Goal: Transaction & Acquisition: Purchase product/service

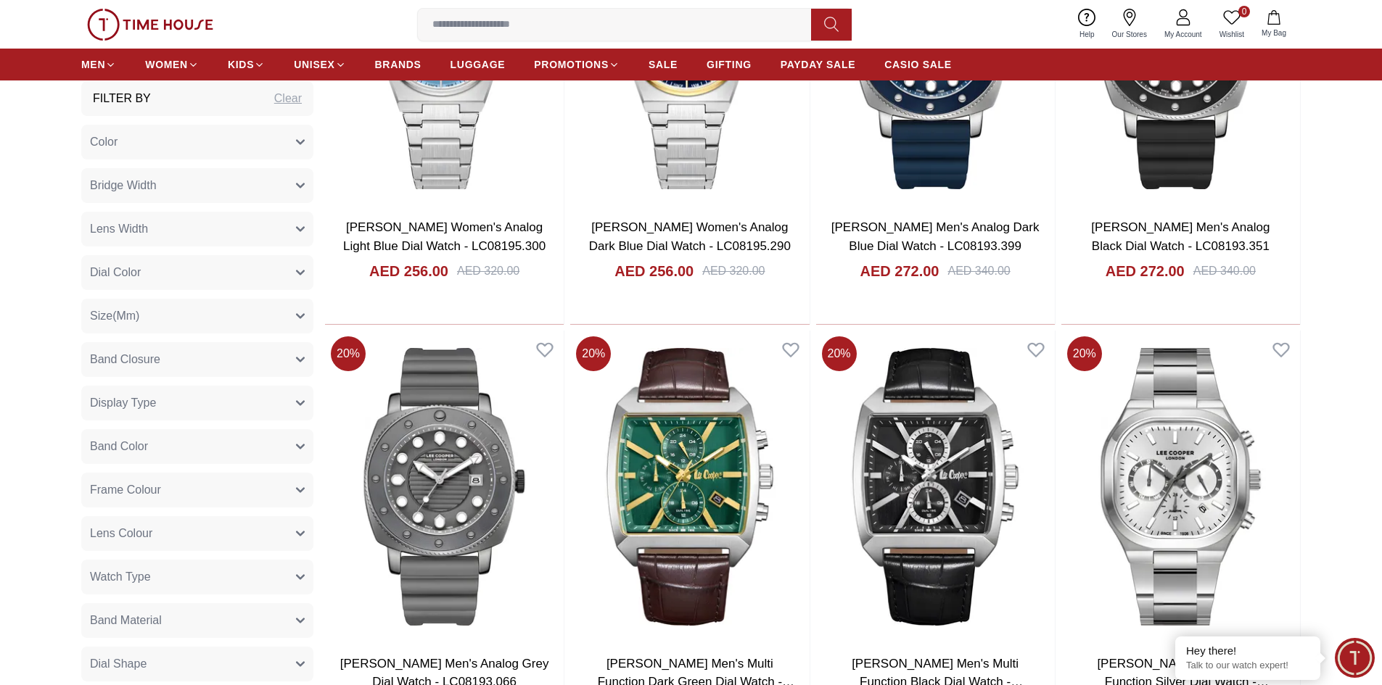
scroll to position [1161, 0]
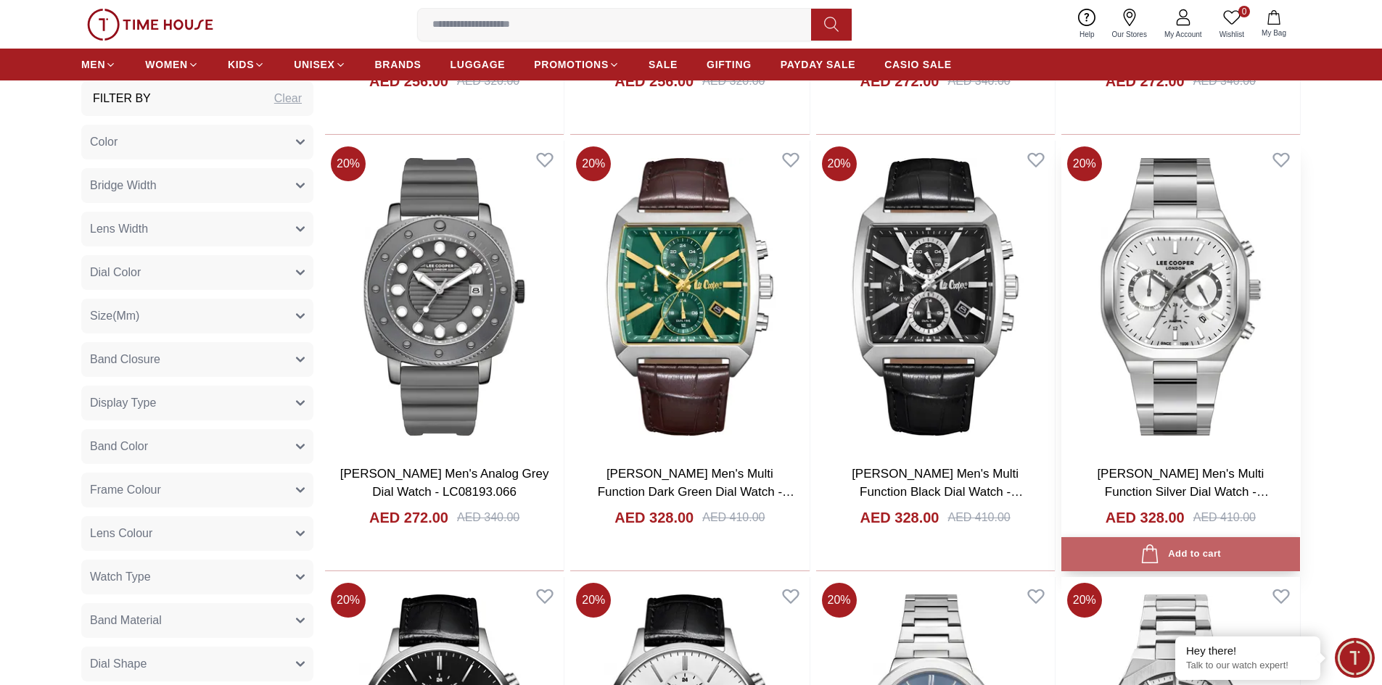
click at [1142, 551] on icon "button" at bounding box center [1150, 555] width 20 height 20
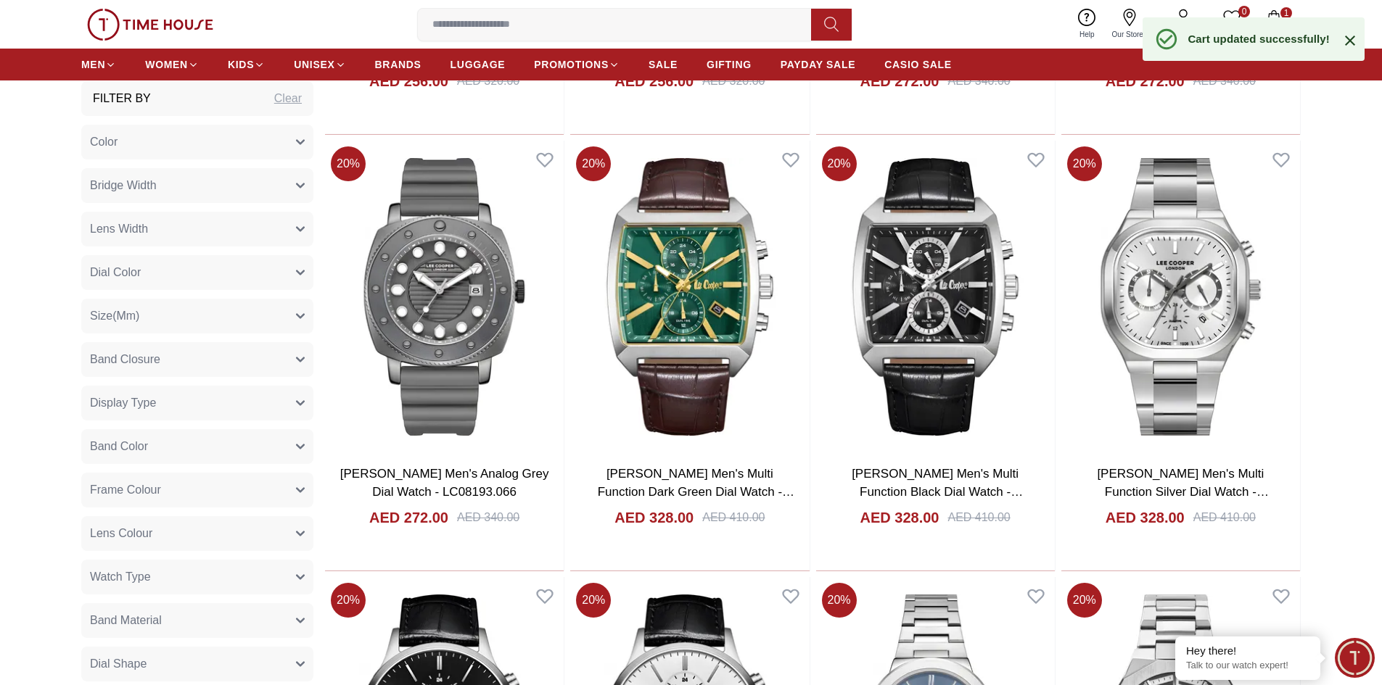
click at [1256, 16] on icon "button" at bounding box center [1273, 17] width 12 height 15
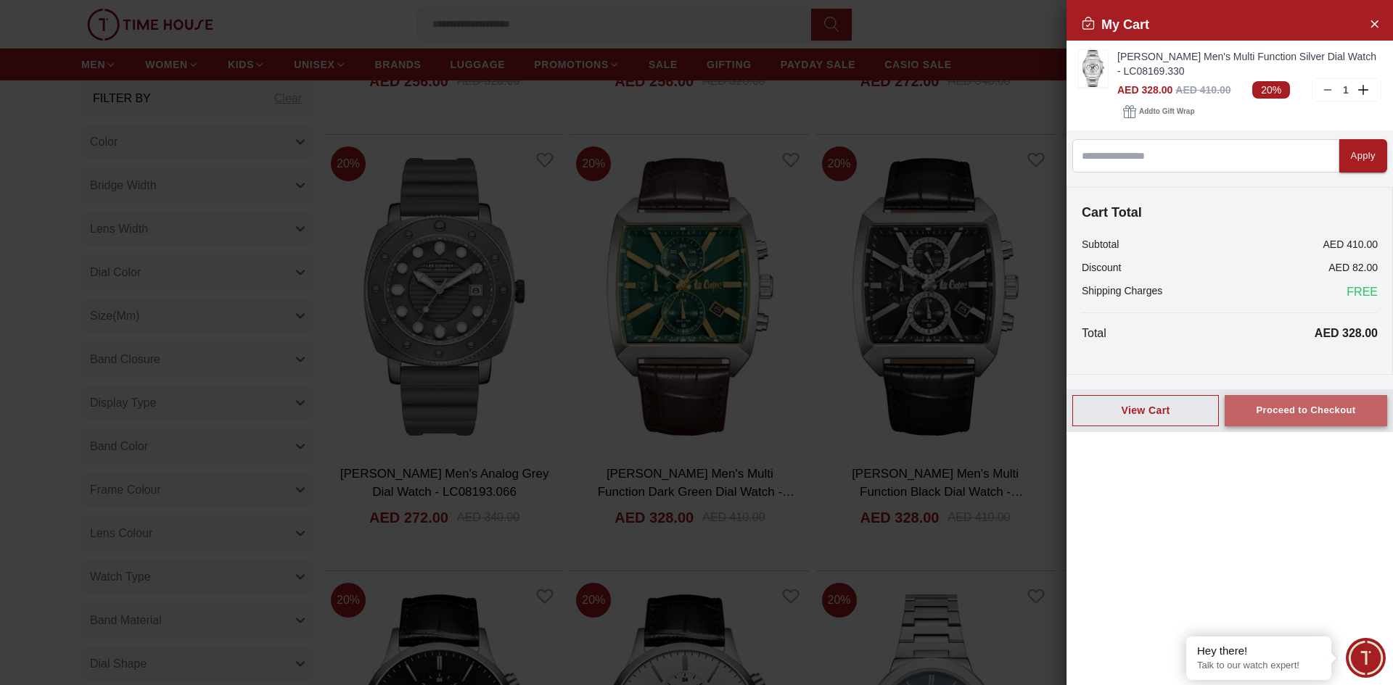
click at [1256, 413] on div "Proceed to Checkout" at bounding box center [1305, 411] width 99 height 17
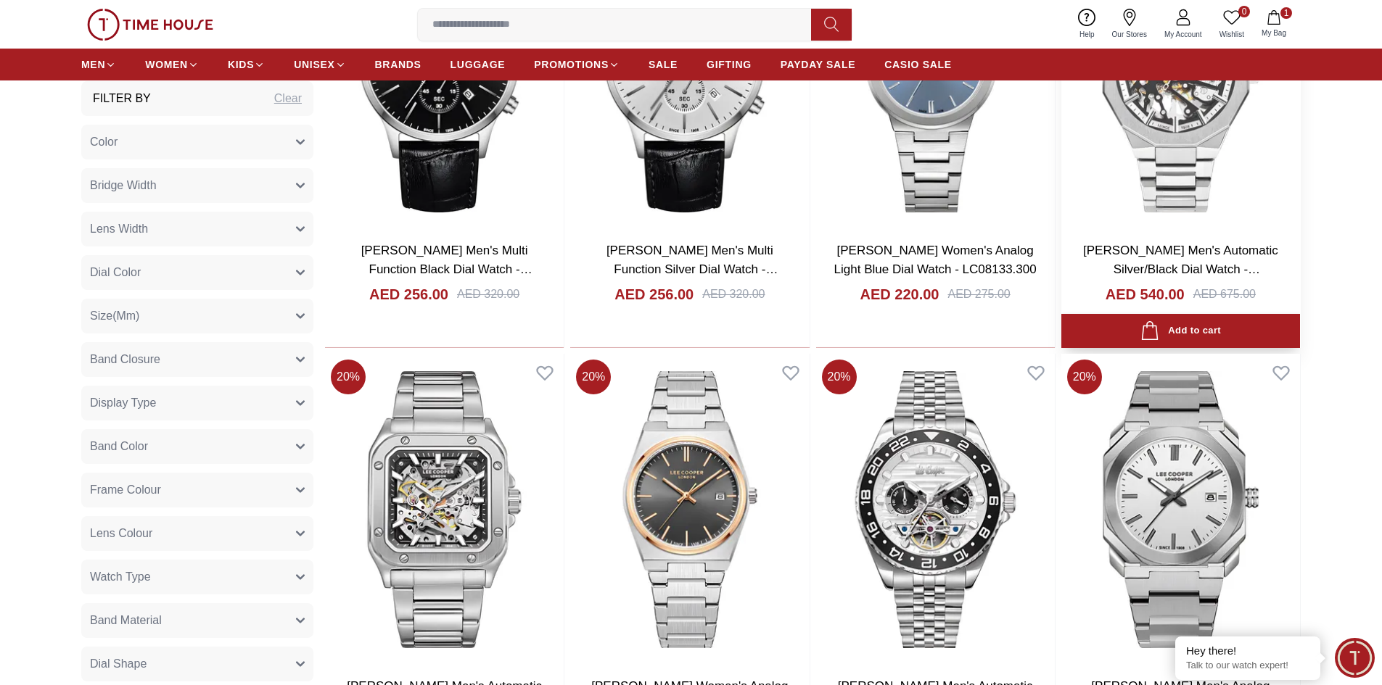
scroll to position [1958, 0]
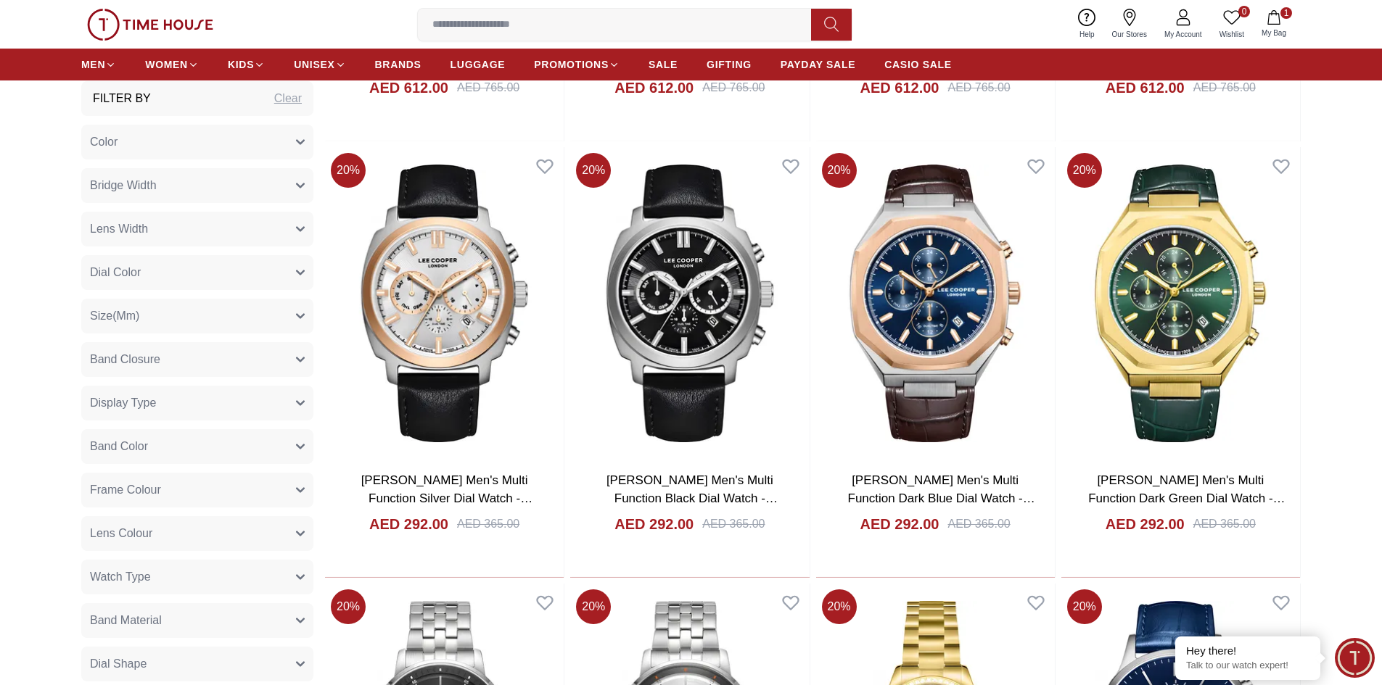
scroll to position [3337, 0]
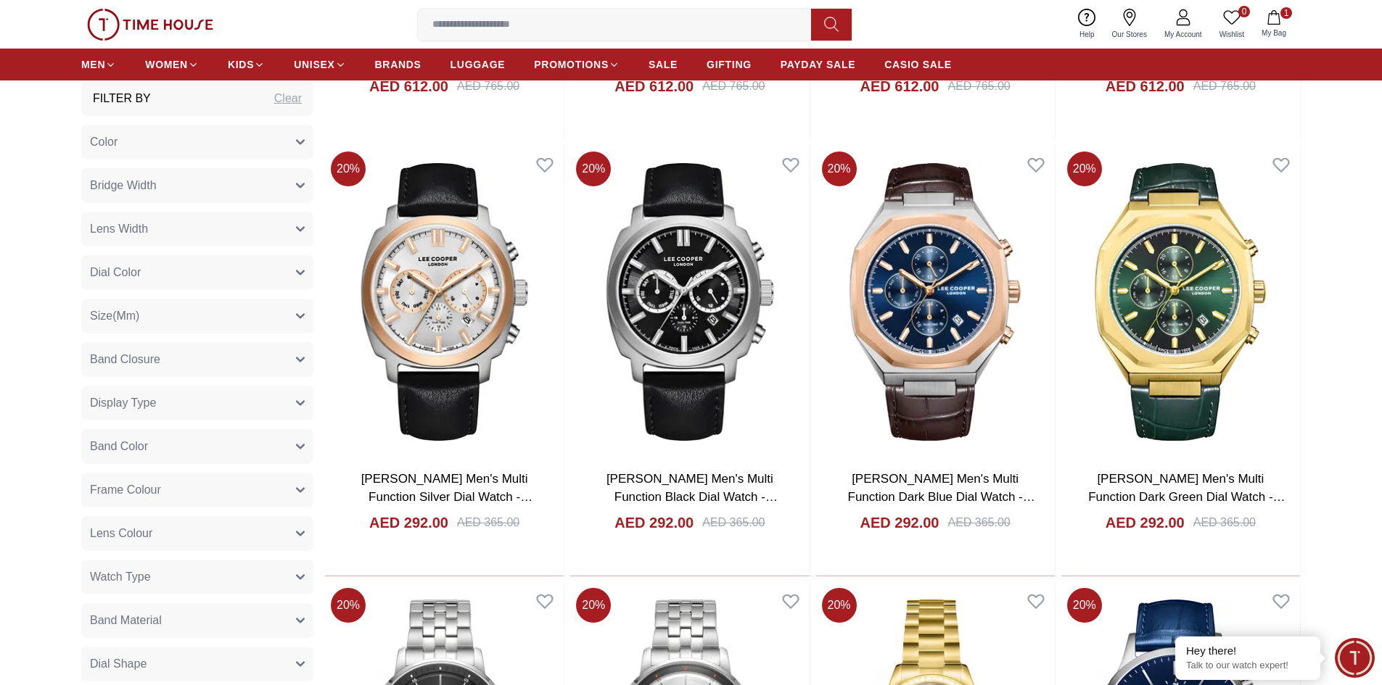
click at [1256, 622] on span "Minimize live chat window" at bounding box center [1354, 658] width 53 height 53
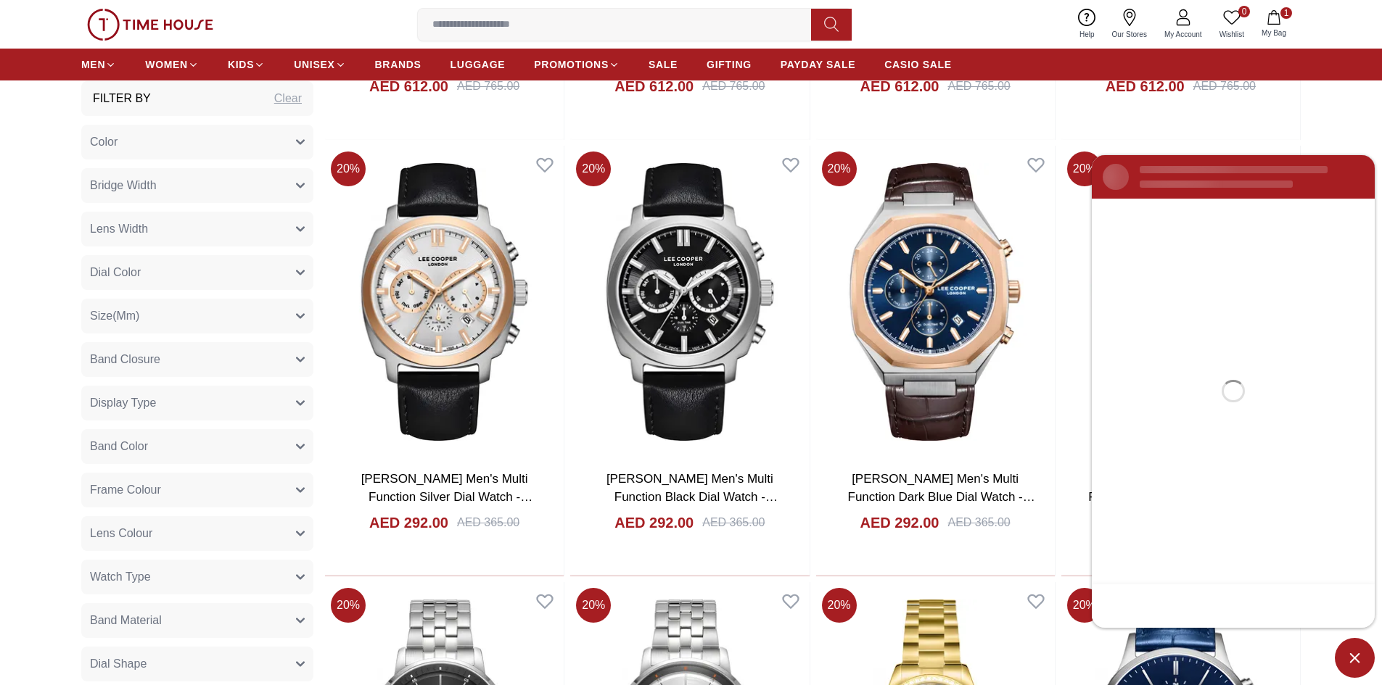
scroll to position [0, 0]
click at [1256, 622] on span "Minimize live chat window" at bounding box center [1355, 658] width 40 height 40
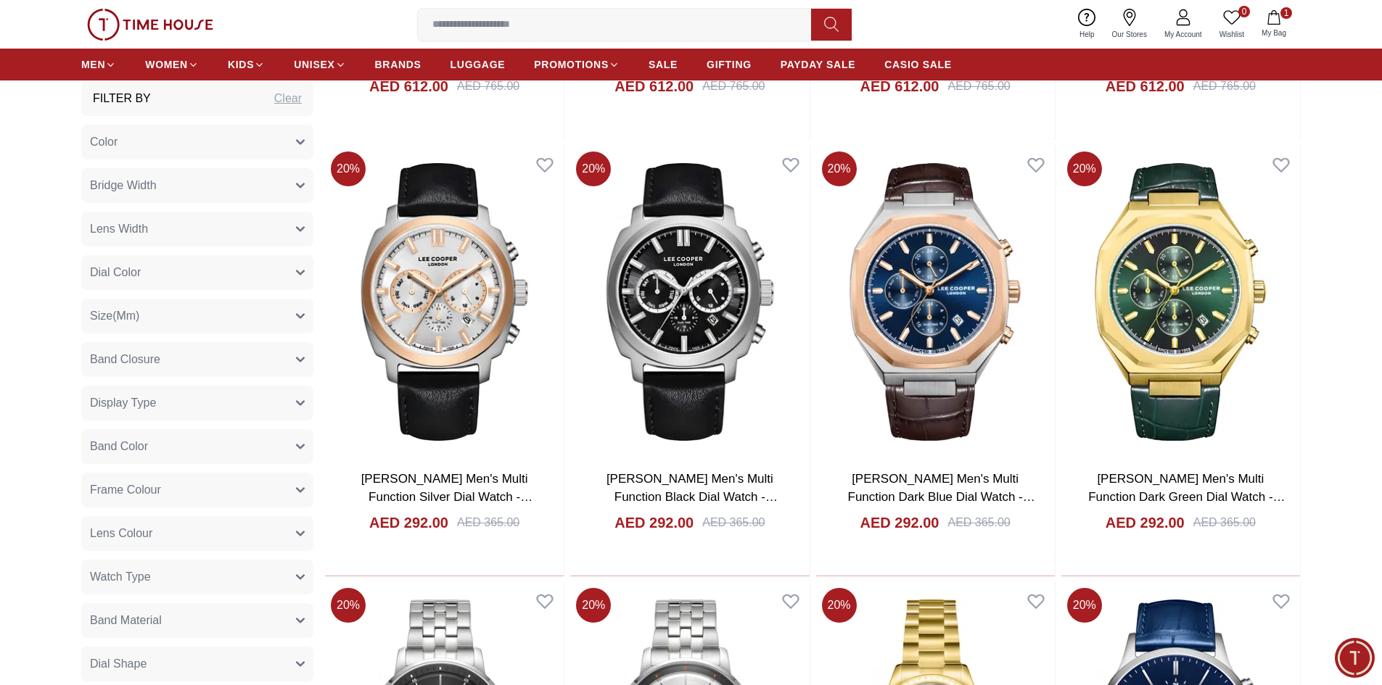
click at [1256, 25] on button "1 My Bag" at bounding box center [1274, 24] width 42 height 34
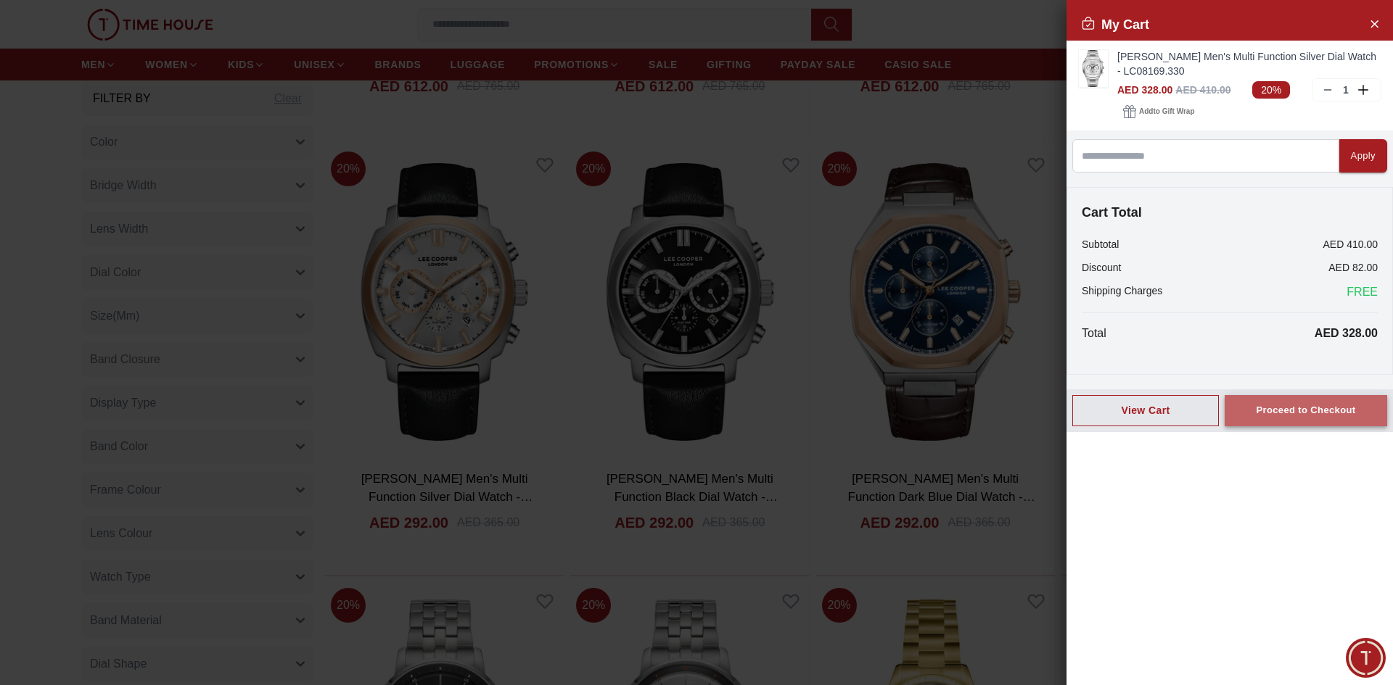
click at [1256, 415] on div "Proceed to Checkout" at bounding box center [1305, 411] width 99 height 17
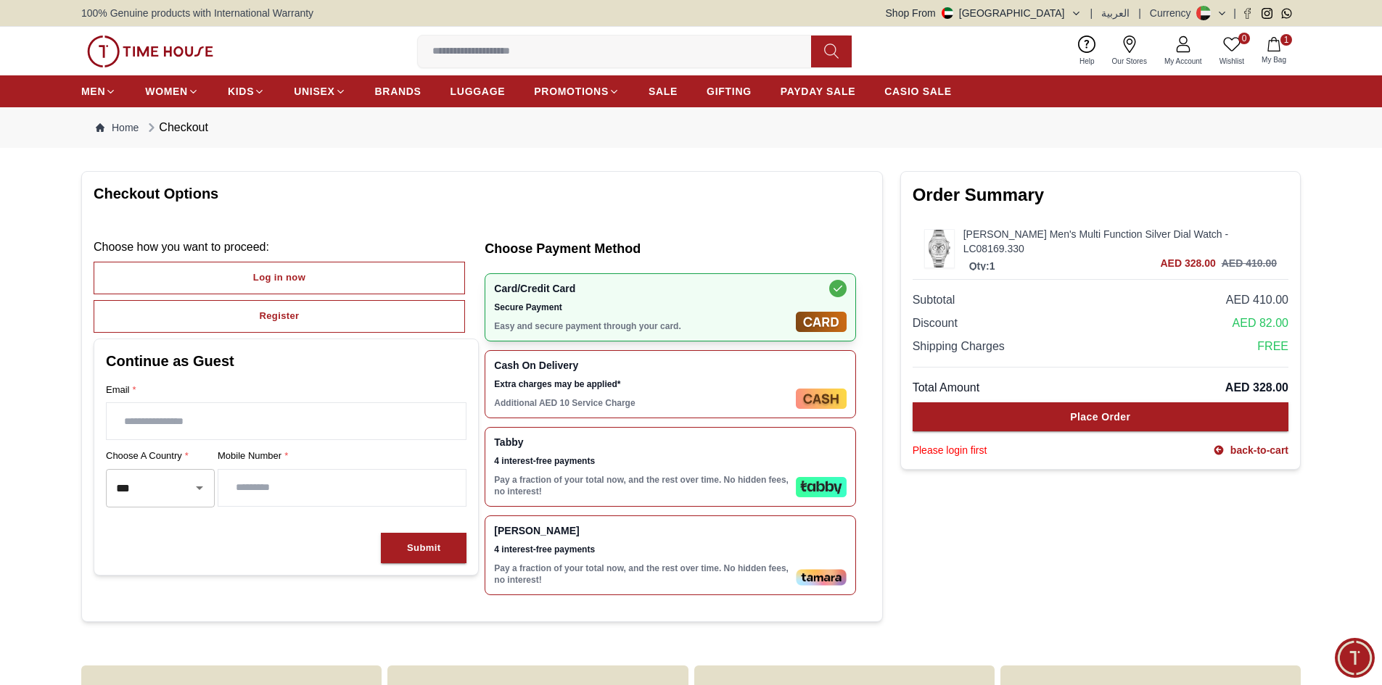
click at [671, 462] on span "4 interest-free payments" at bounding box center [642, 462] width 296 height 12
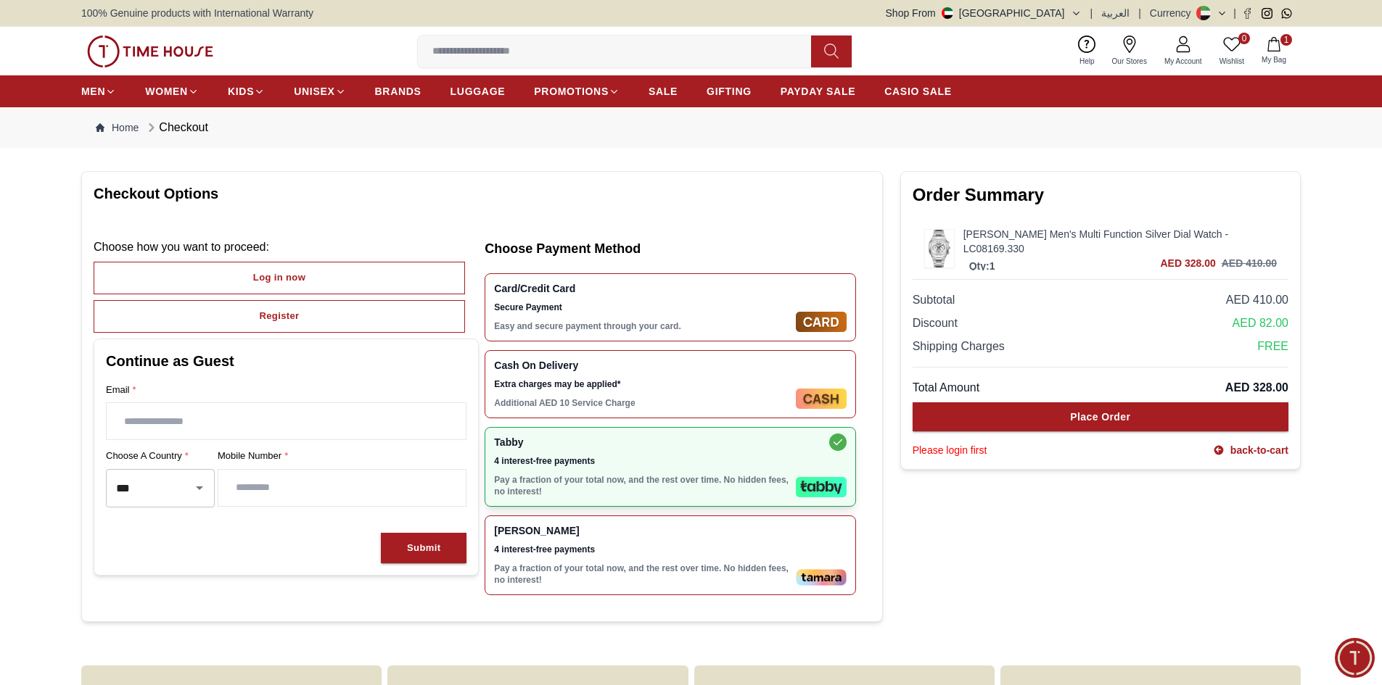
click at [668, 524] on div "Tamara 4 interest-free payments Pay a fraction of your total now, and the rest …" at bounding box center [670, 556] width 371 height 80
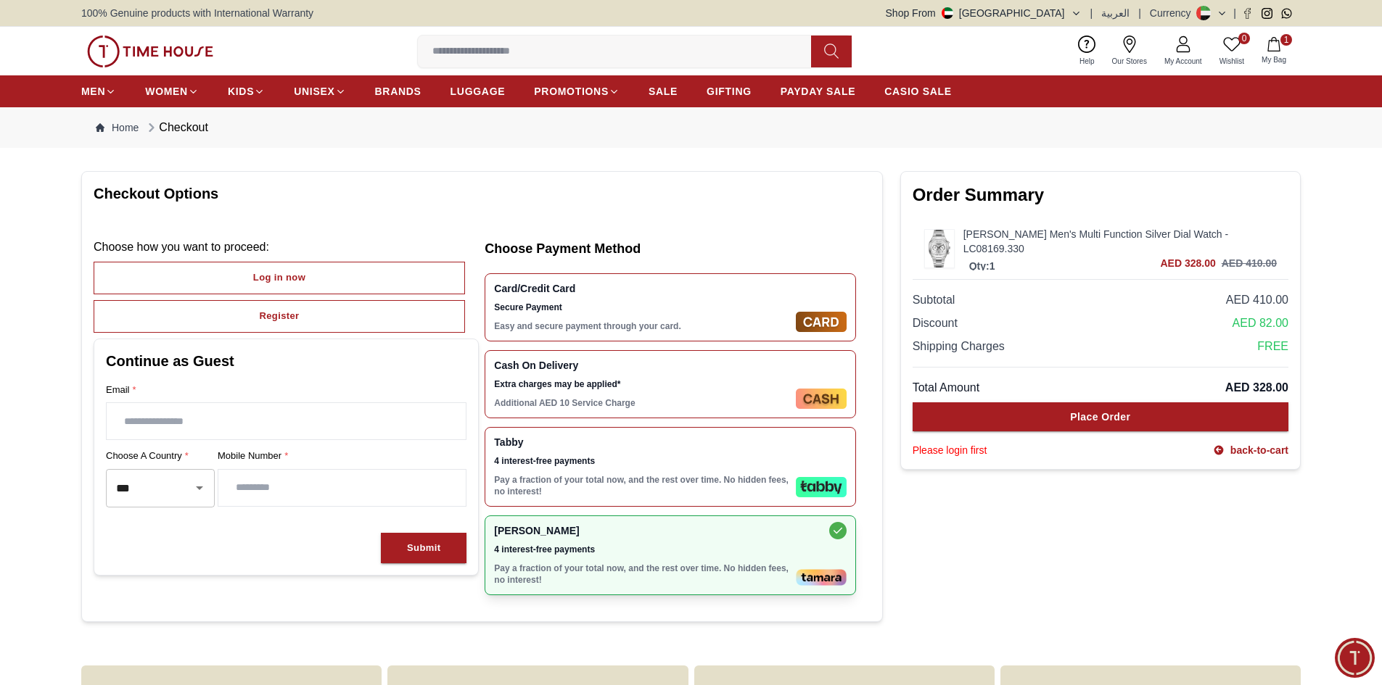
drag, startPoint x: 627, startPoint y: 482, endPoint x: 627, endPoint y: 474, distance: 8.0
click at [627, 476] on p "Pay a fraction of your total now, and the rest over time. No hidden fees, no in…" at bounding box center [642, 485] width 296 height 23
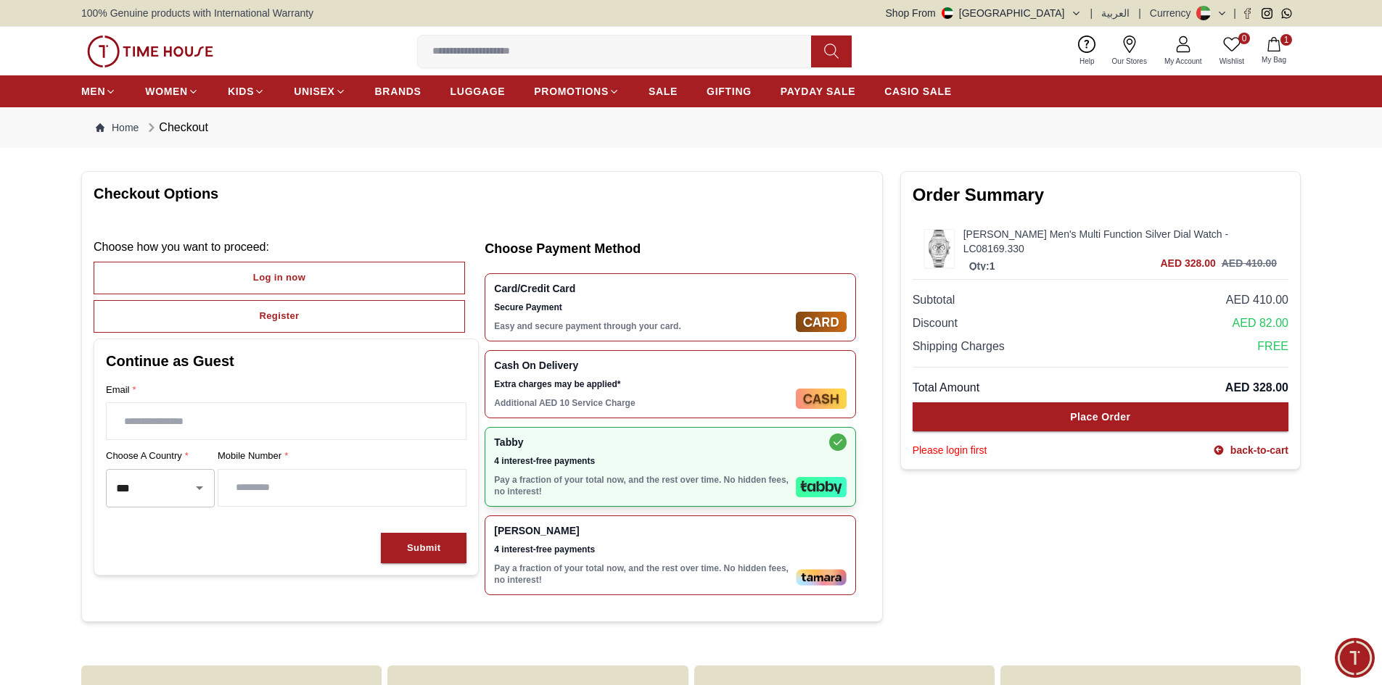
click at [218, 443] on div "Email * Choose a country * *** ​ Mobile Number *" at bounding box center [286, 452] width 360 height 139
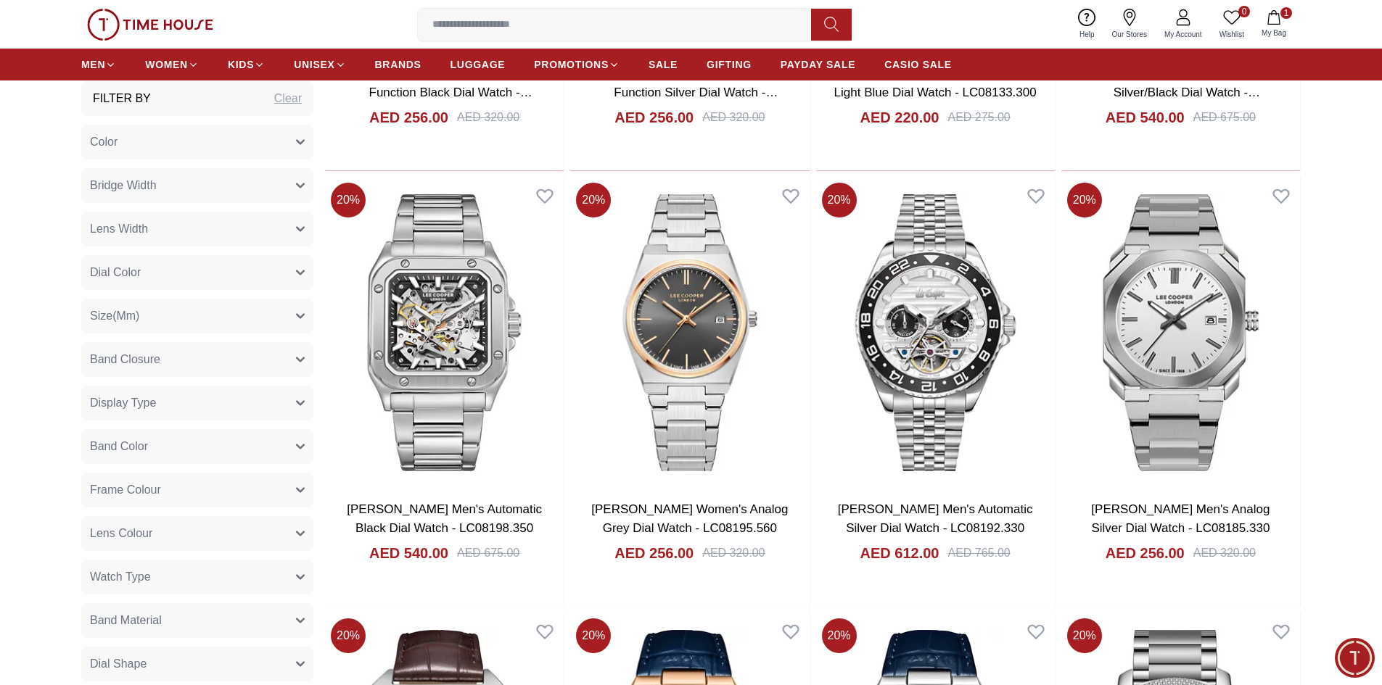
scroll to position [2466, 0]
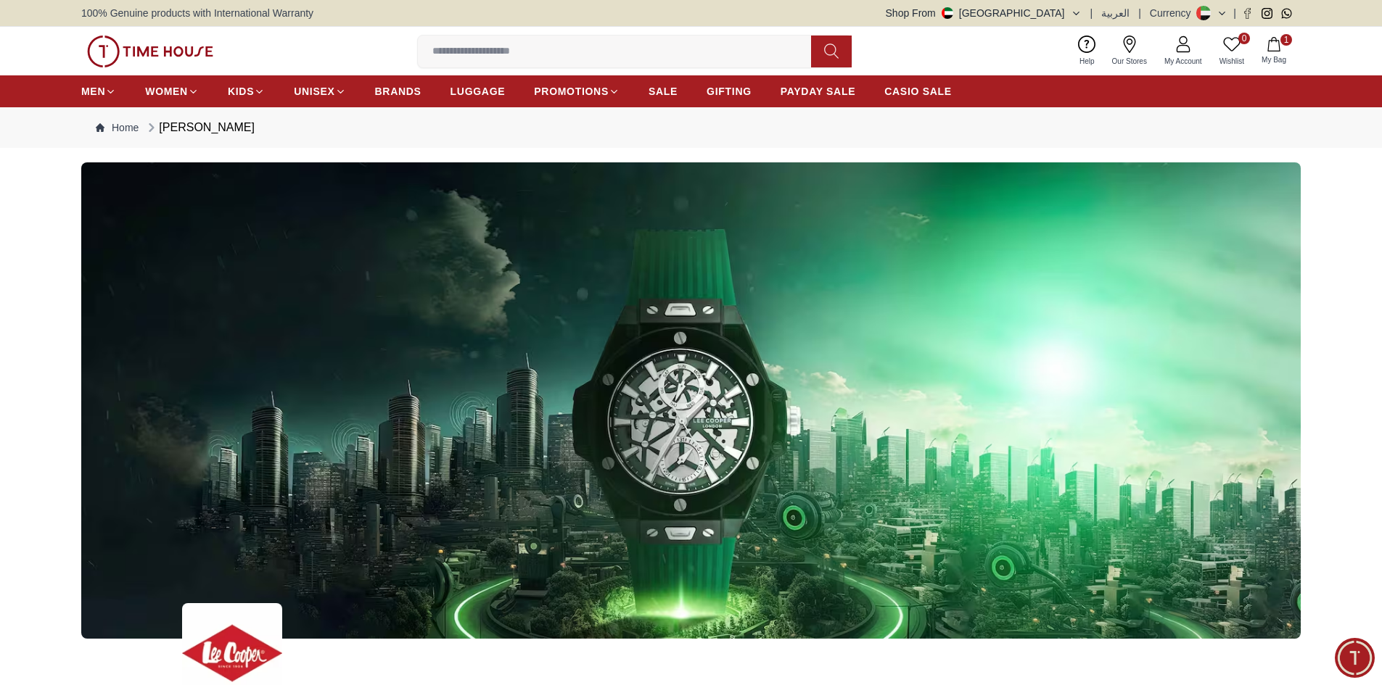
click at [510, 49] on input at bounding box center [620, 51] width 405 height 29
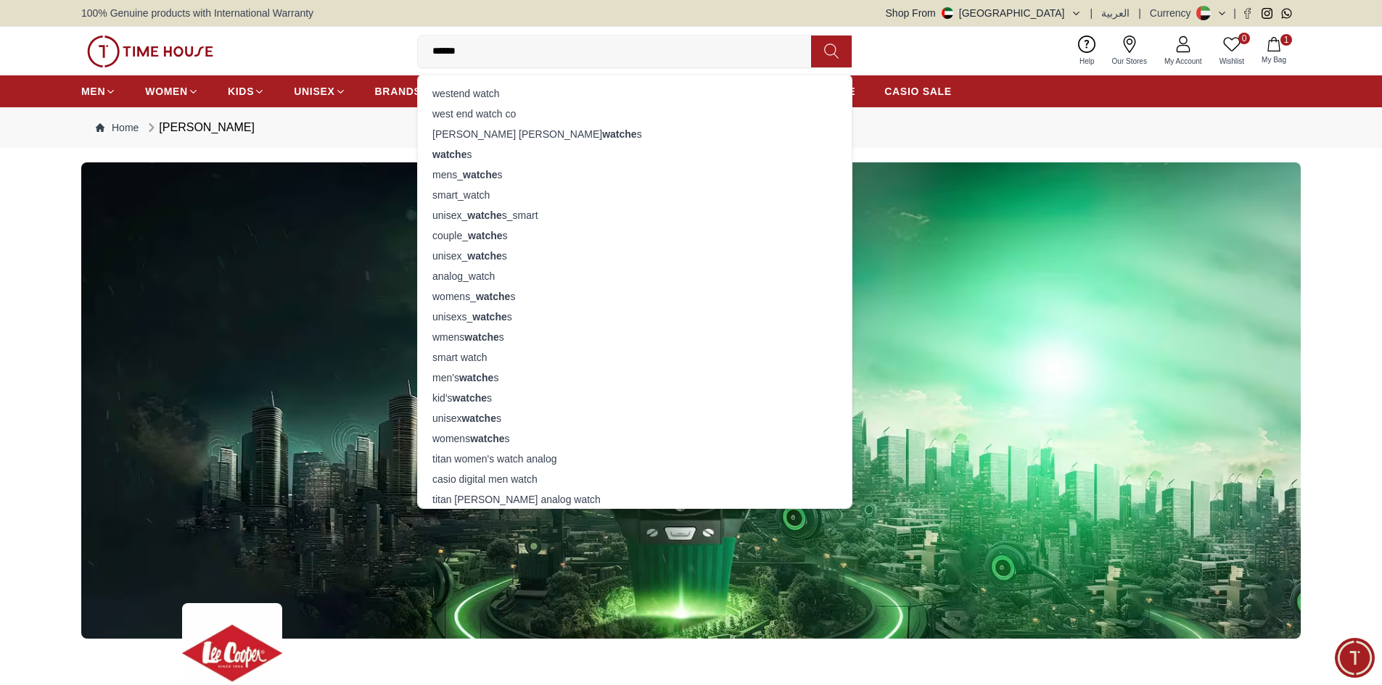
type input "*******"
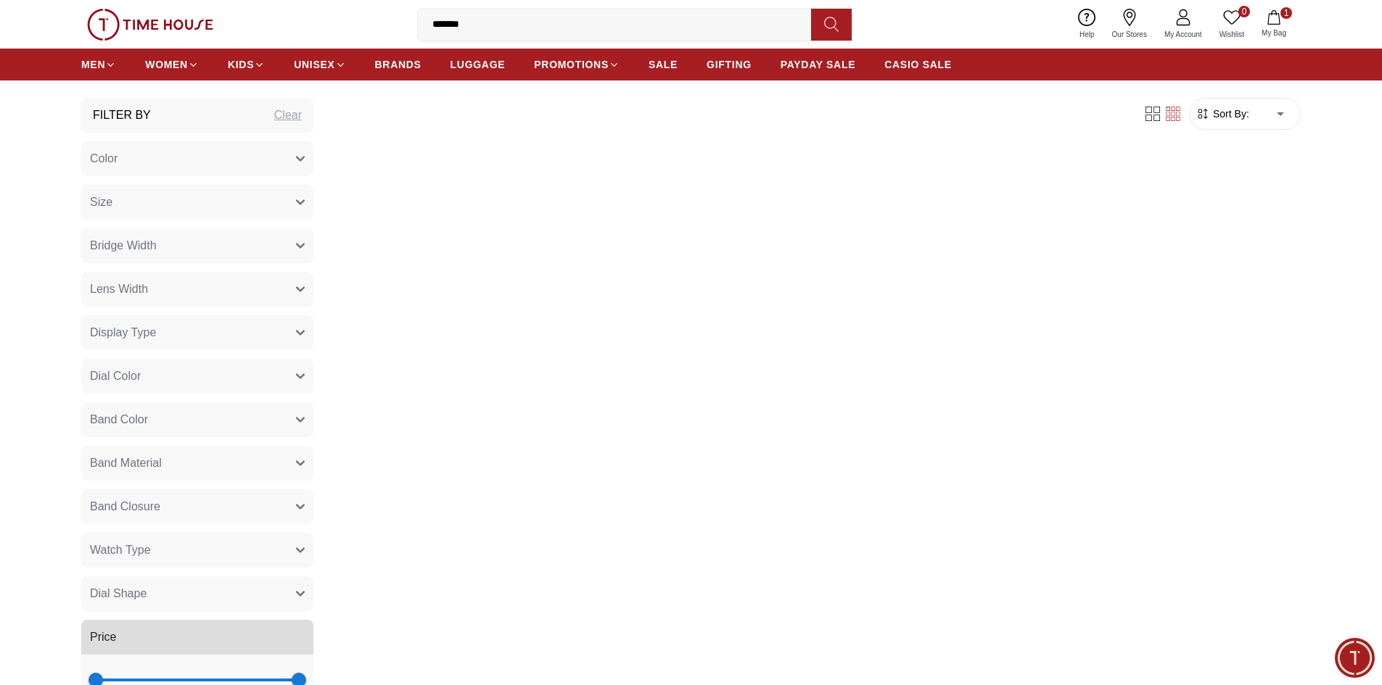
scroll to position [145, 0]
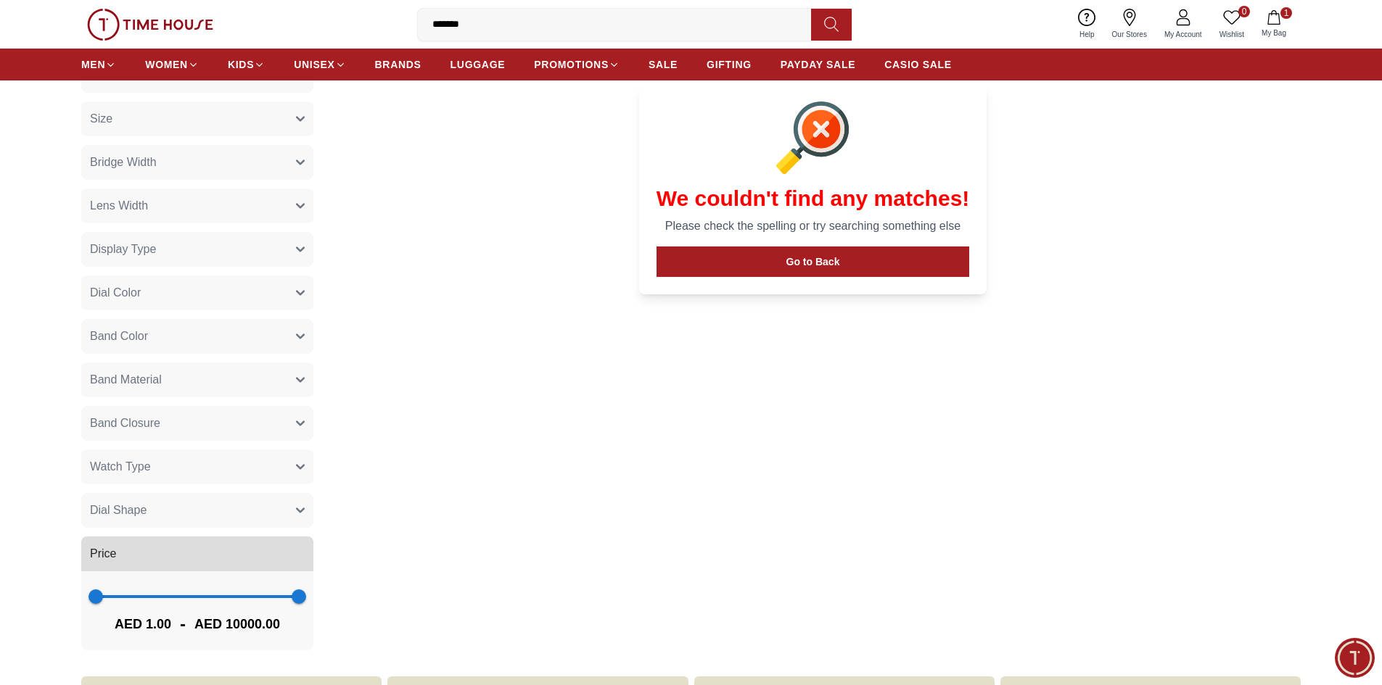
drag, startPoint x: 114, startPoint y: 452, endPoint x: 114, endPoint y: 463, distance: 11.6
click at [114, 463] on button "Watch Type" at bounding box center [197, 467] width 232 height 35
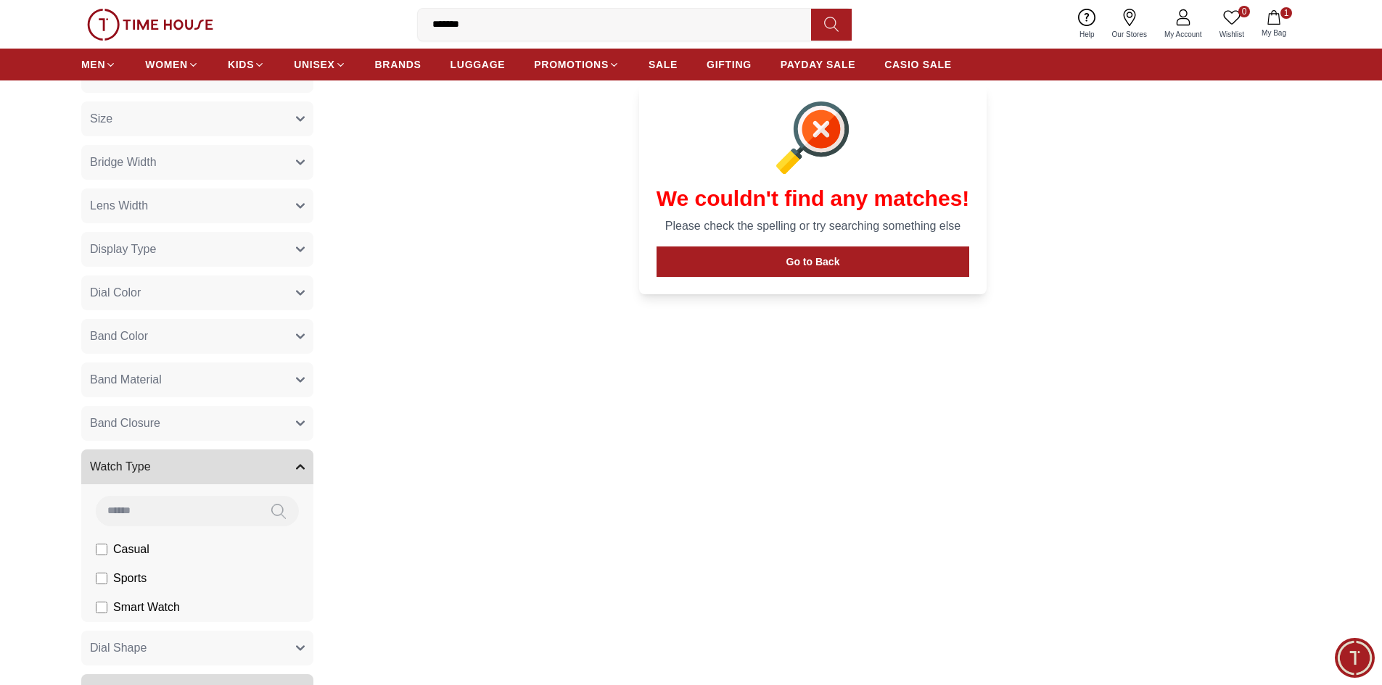
click at [114, 463] on span "Watch Type" at bounding box center [120, 466] width 61 height 17
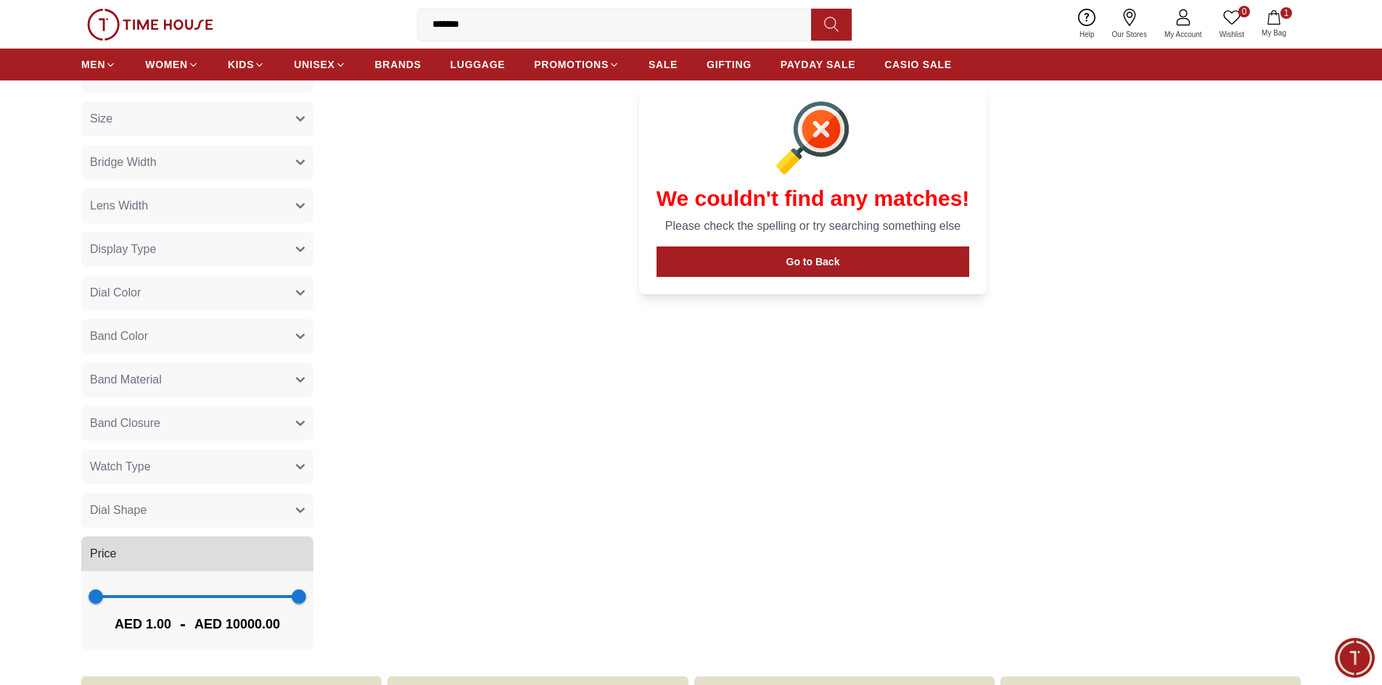
click at [114, 463] on span "Watch Type" at bounding box center [120, 466] width 61 height 17
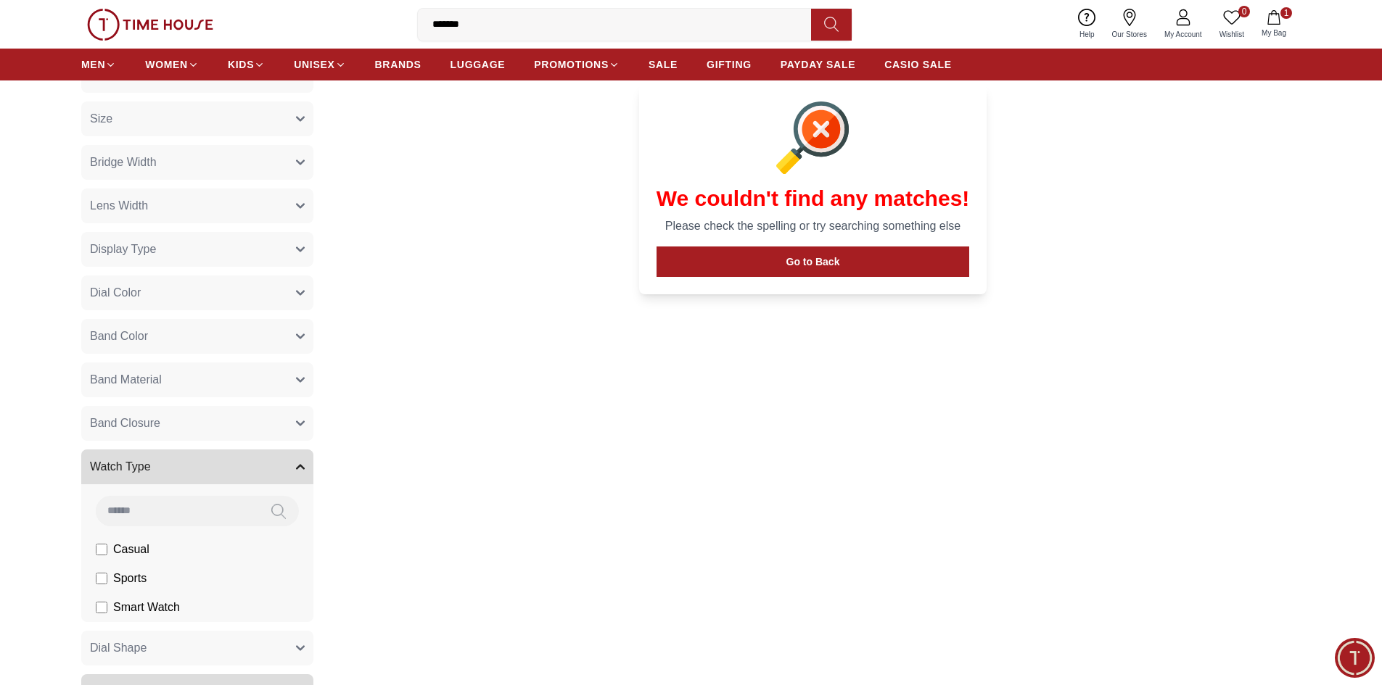
click at [115, 559] on li "Casual" at bounding box center [200, 549] width 226 height 29
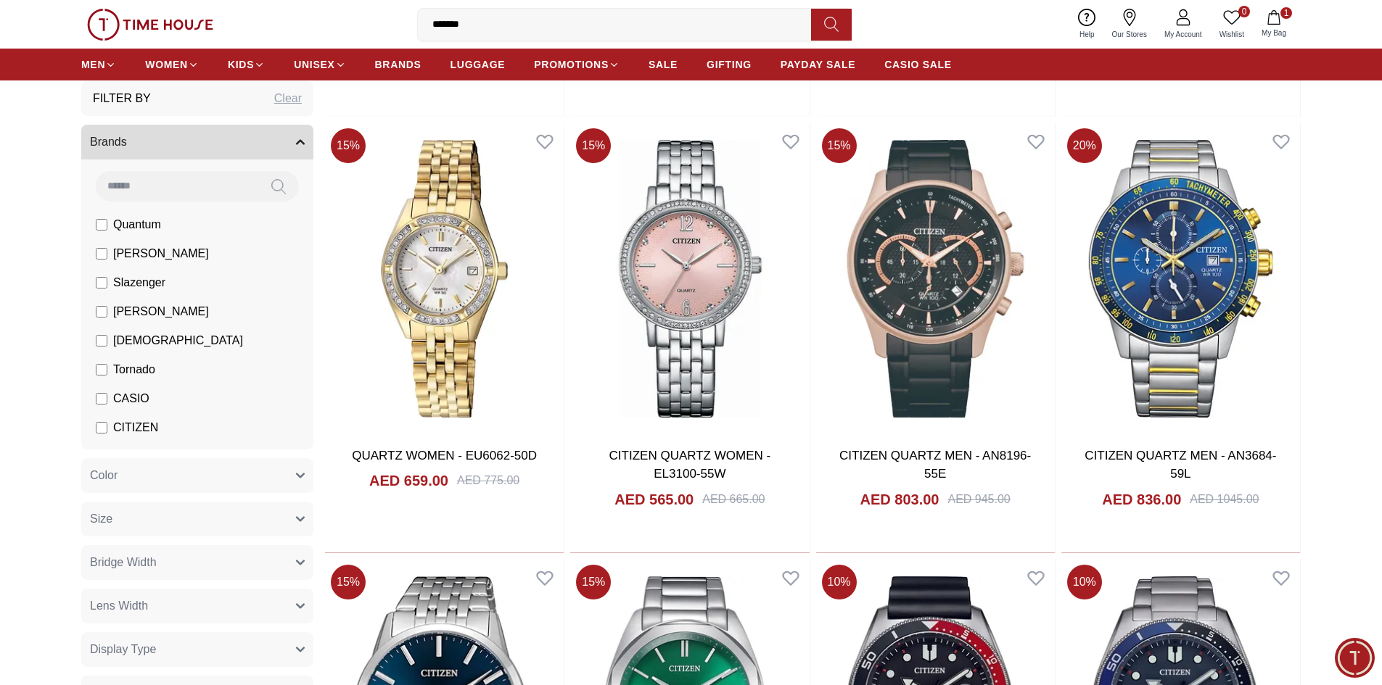
scroll to position [196, 0]
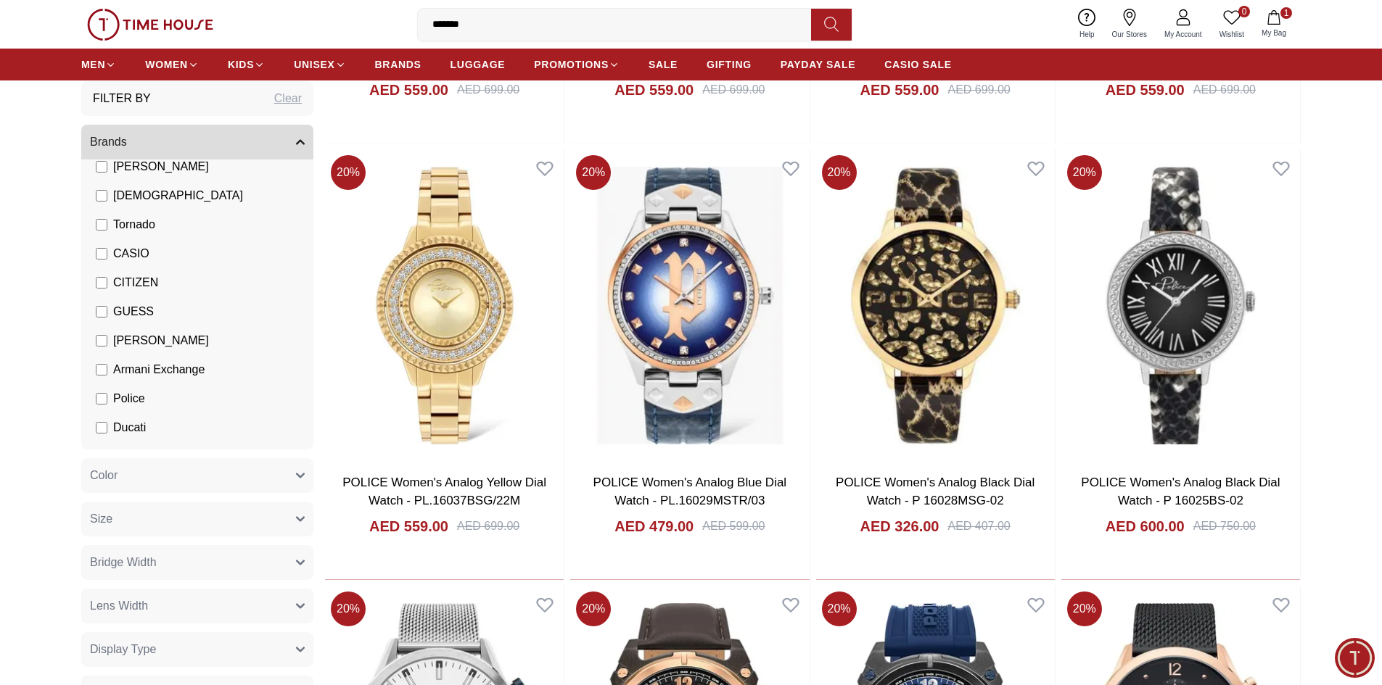
scroll to position [580, 0]
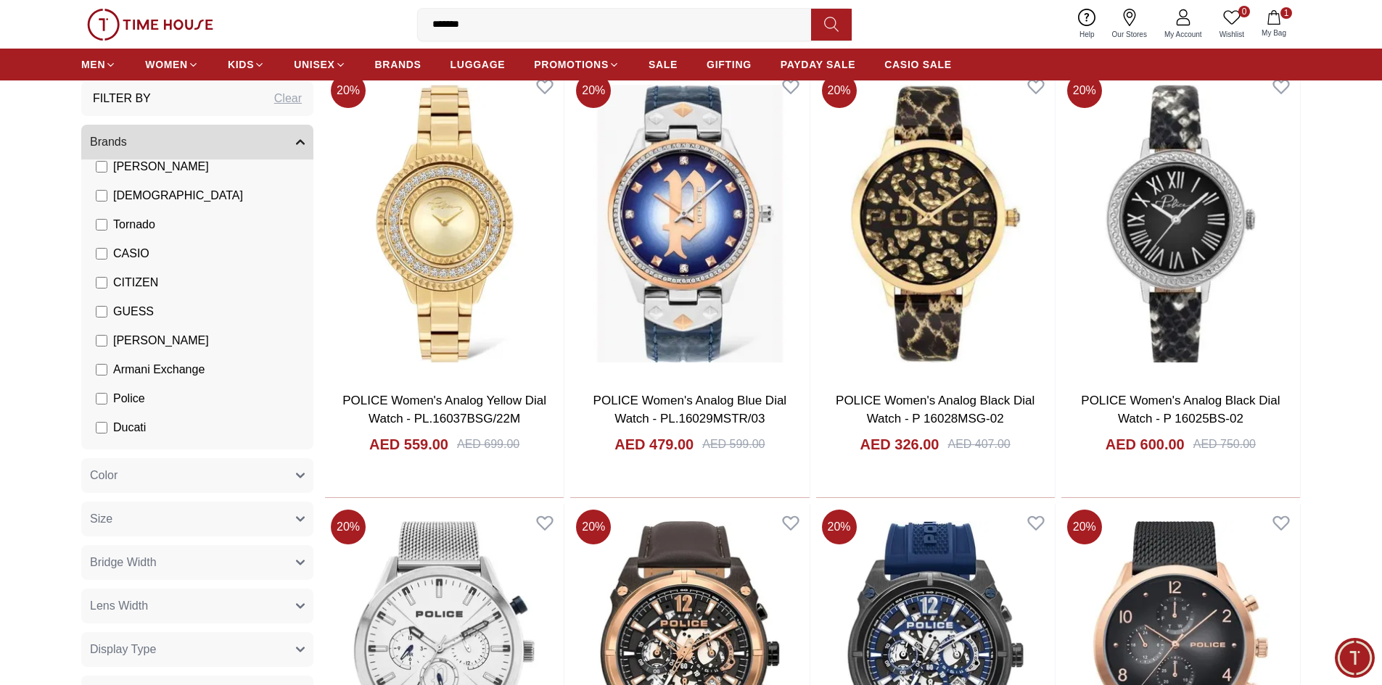
click at [151, 615] on button "Lens Width" at bounding box center [197, 606] width 232 height 35
click at [144, 565] on span "Bridge Width" at bounding box center [123, 562] width 67 height 17
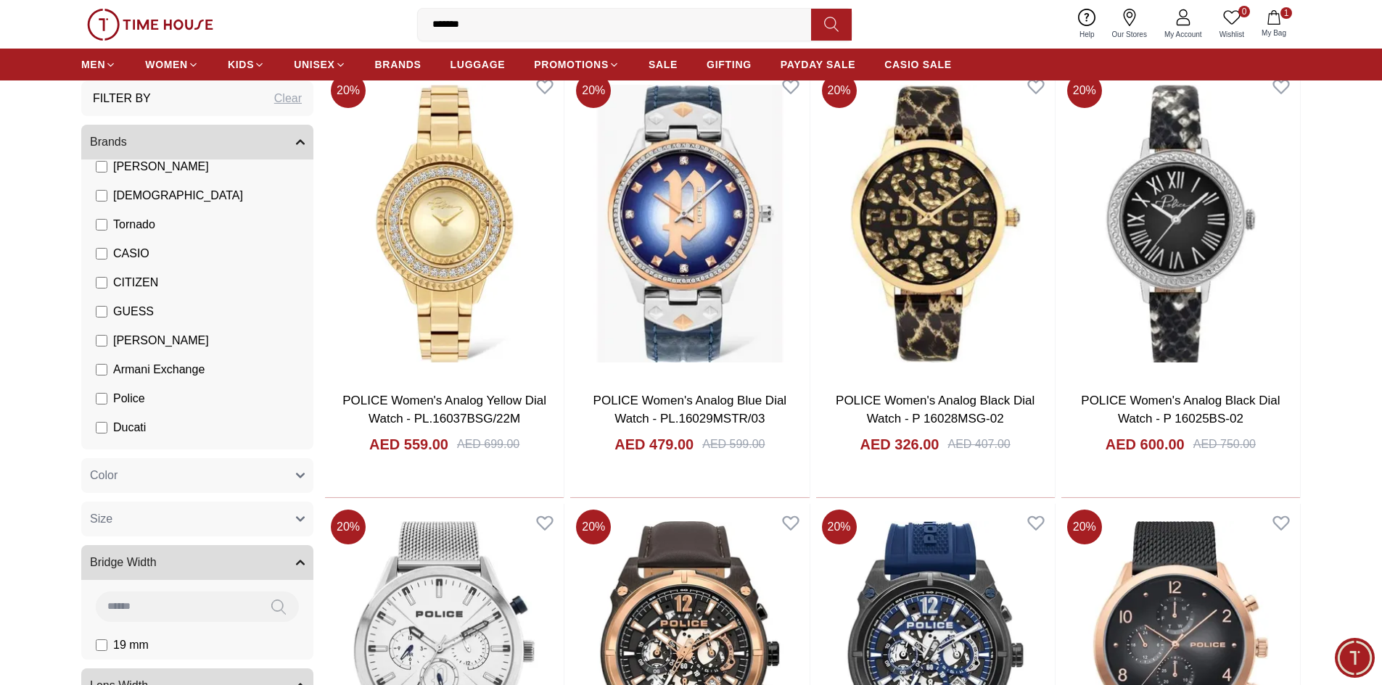
click at [147, 535] on button "Size" at bounding box center [197, 519] width 232 height 35
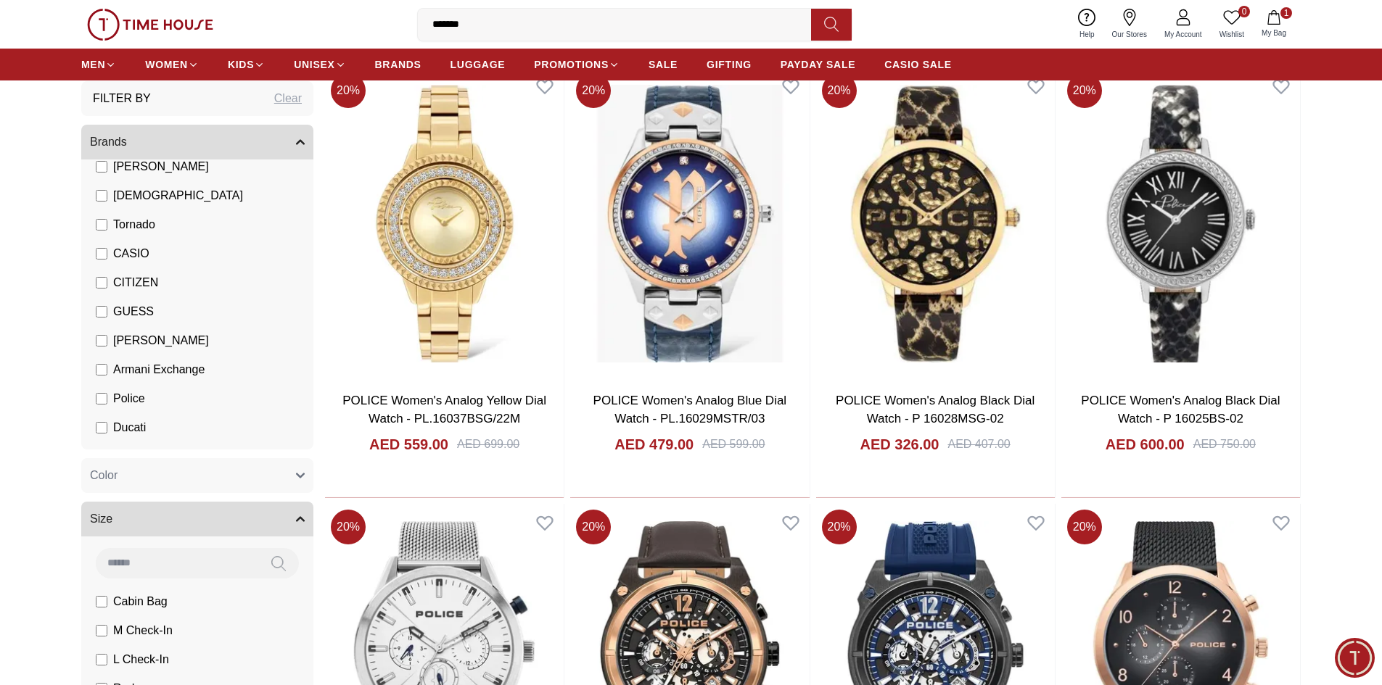
click at [145, 474] on button "Color" at bounding box center [197, 475] width 232 height 35
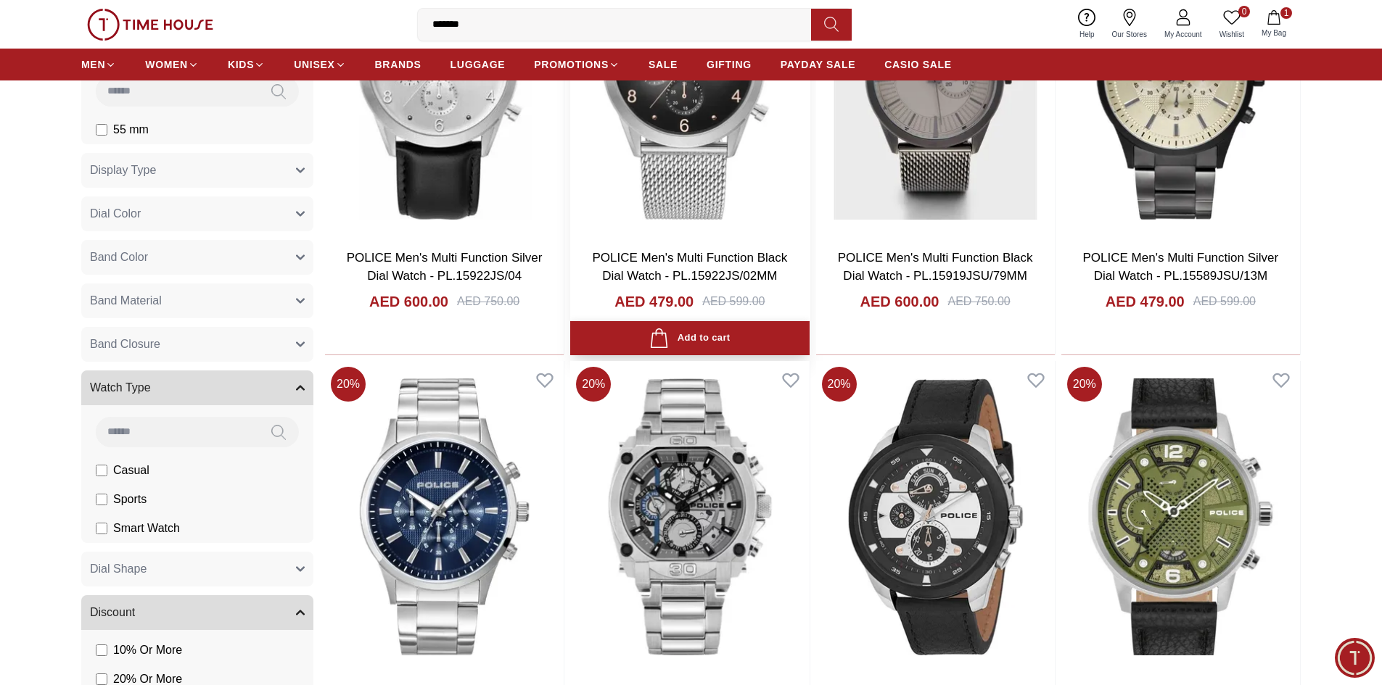
scroll to position [1958, 0]
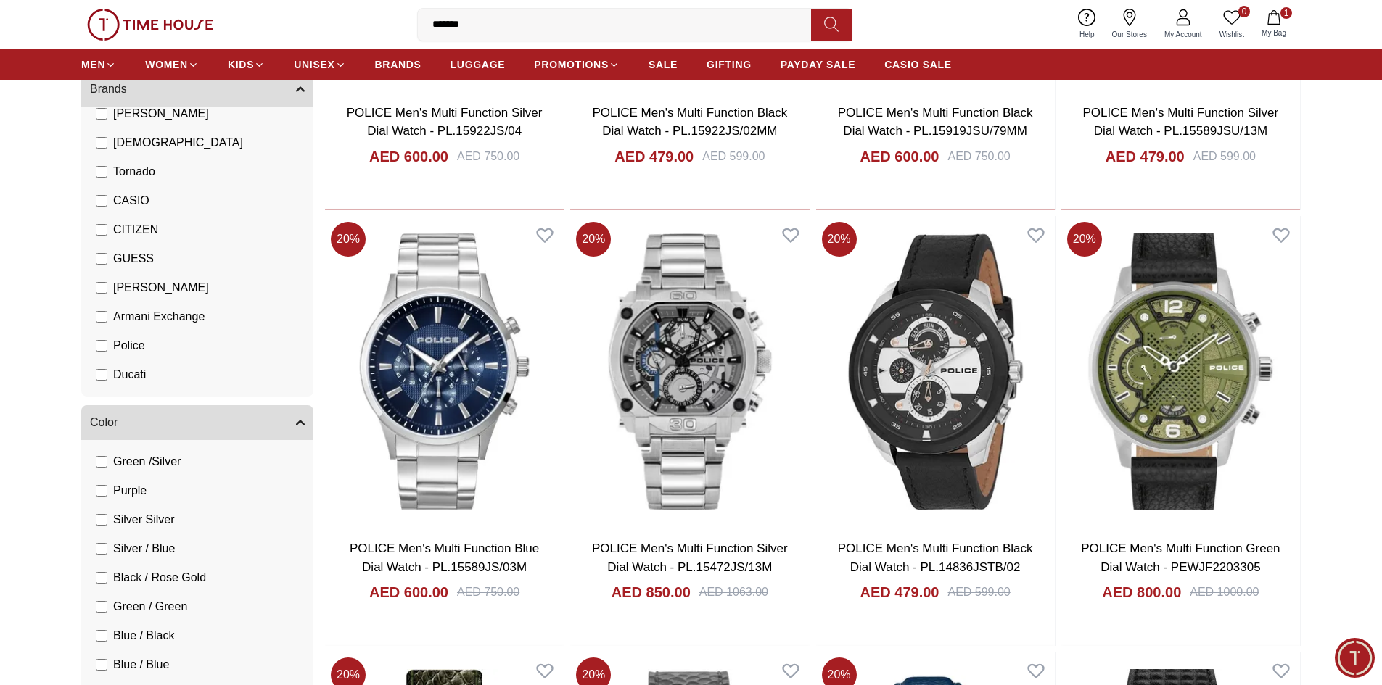
scroll to position [1378, 0]
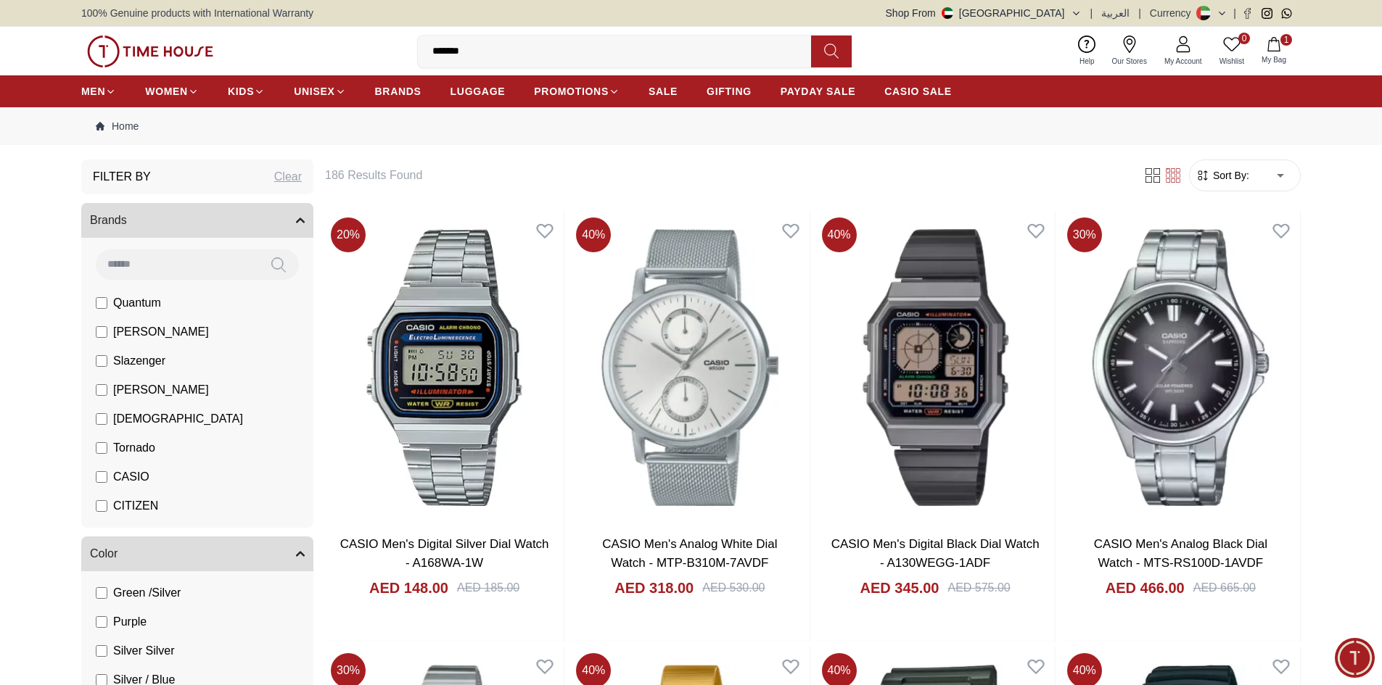
click at [90, 334] on li "[PERSON_NAME]" at bounding box center [200, 332] width 226 height 29
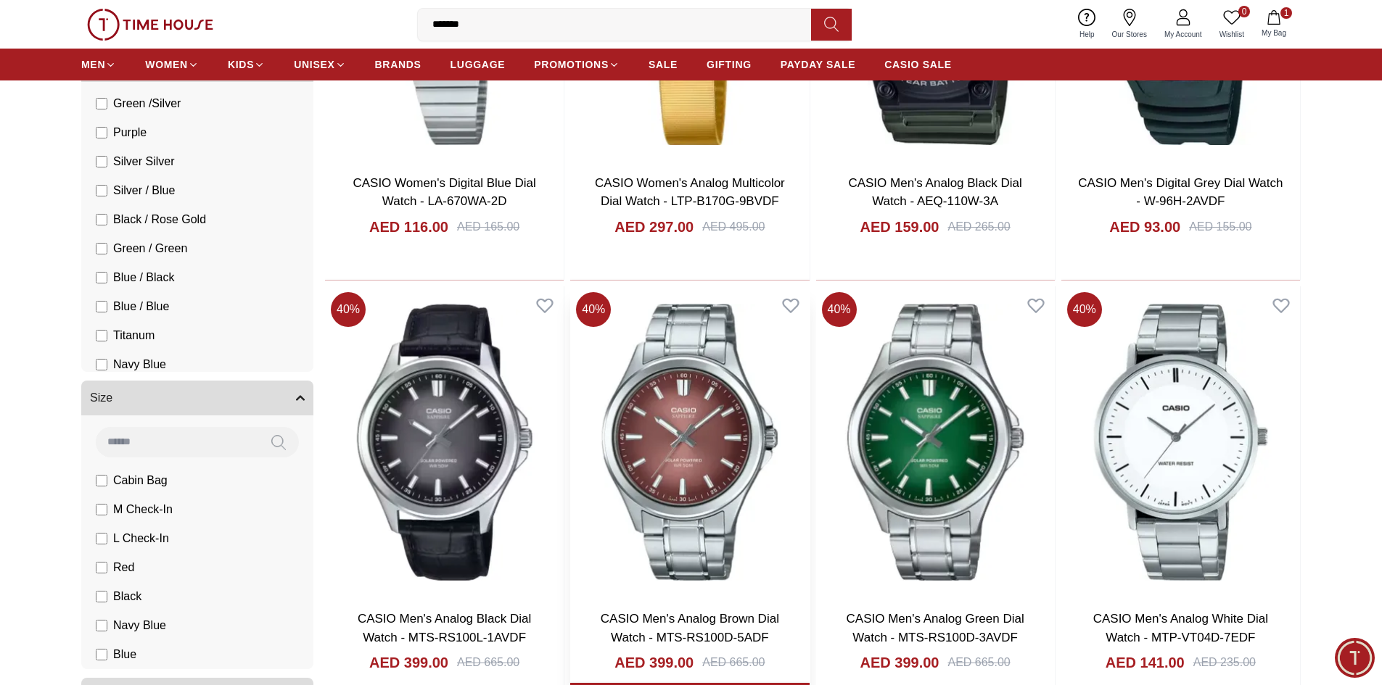
scroll to position [1378, 0]
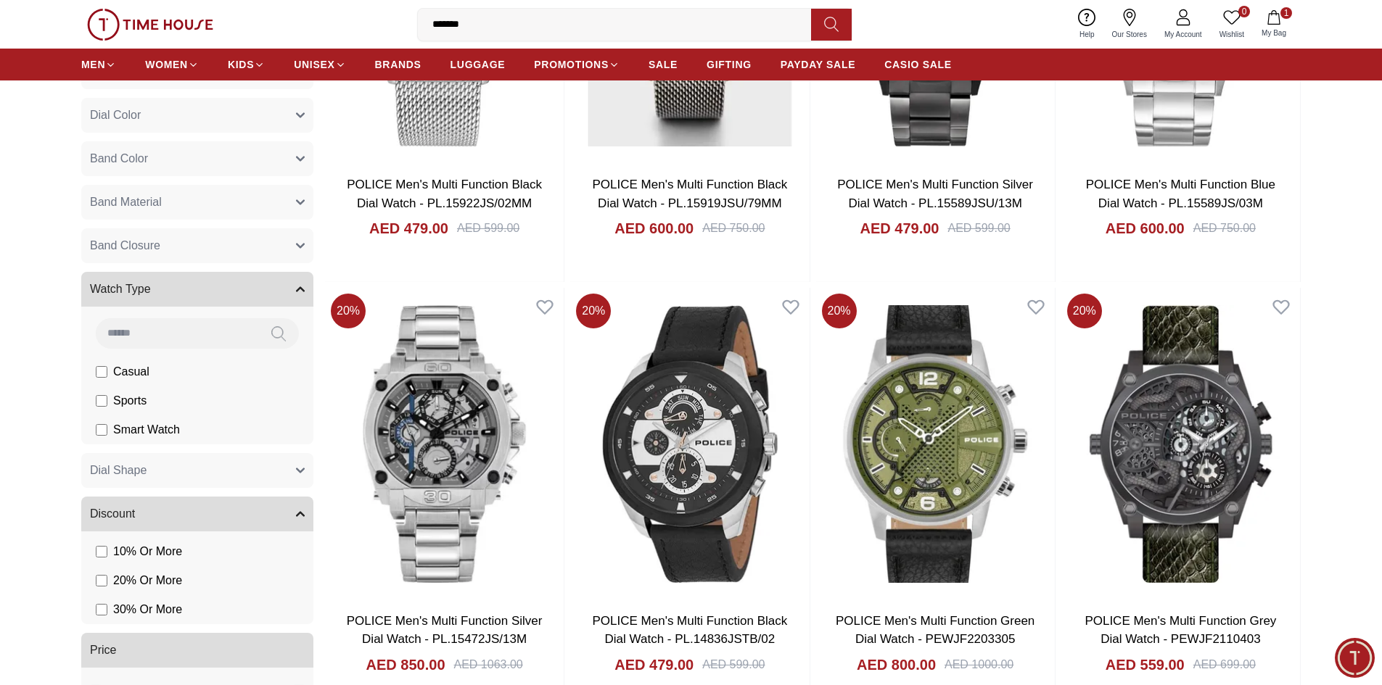
scroll to position [6289, 0]
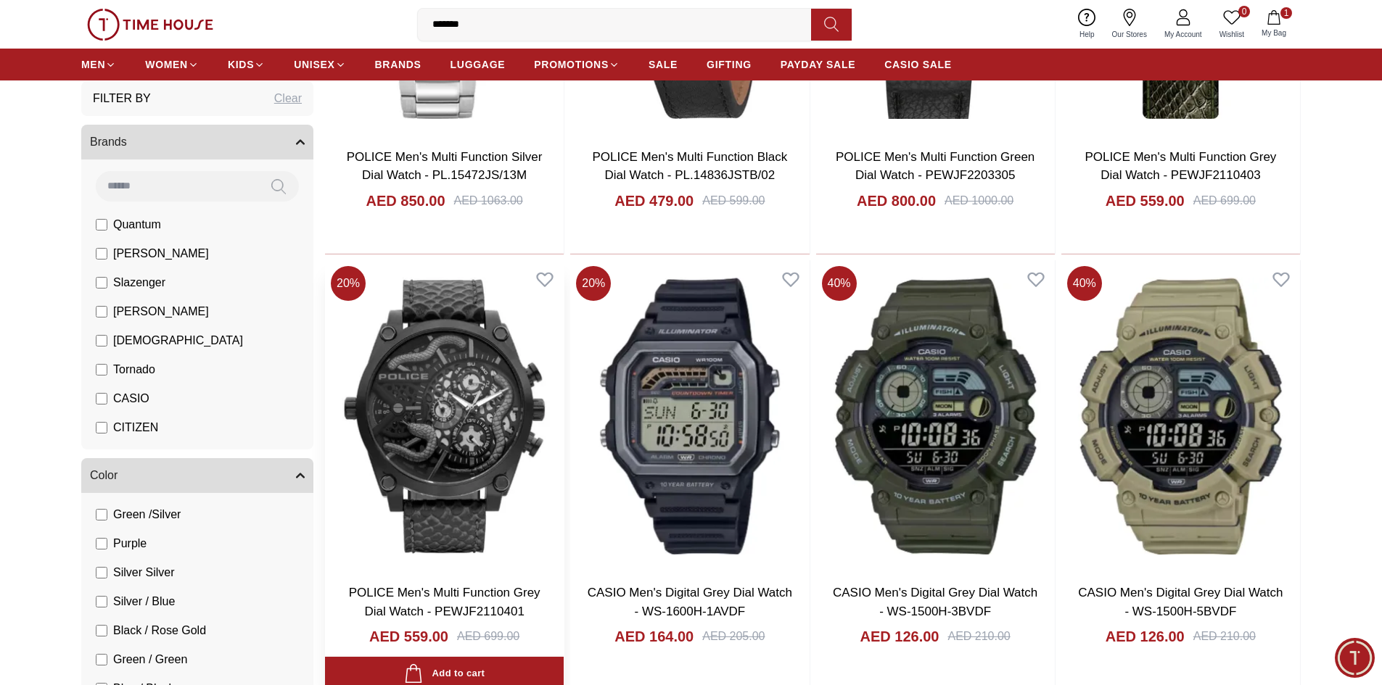
scroll to position [6506, 0]
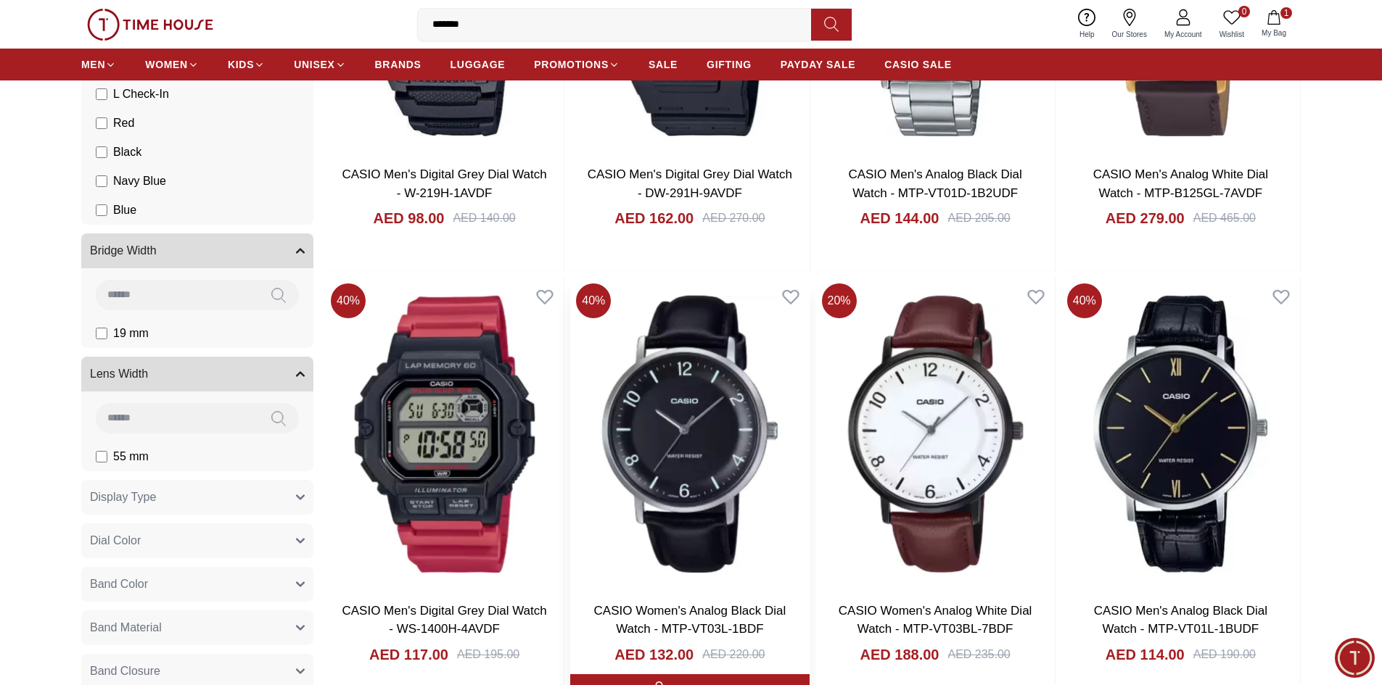
scroll to position [10133, 0]
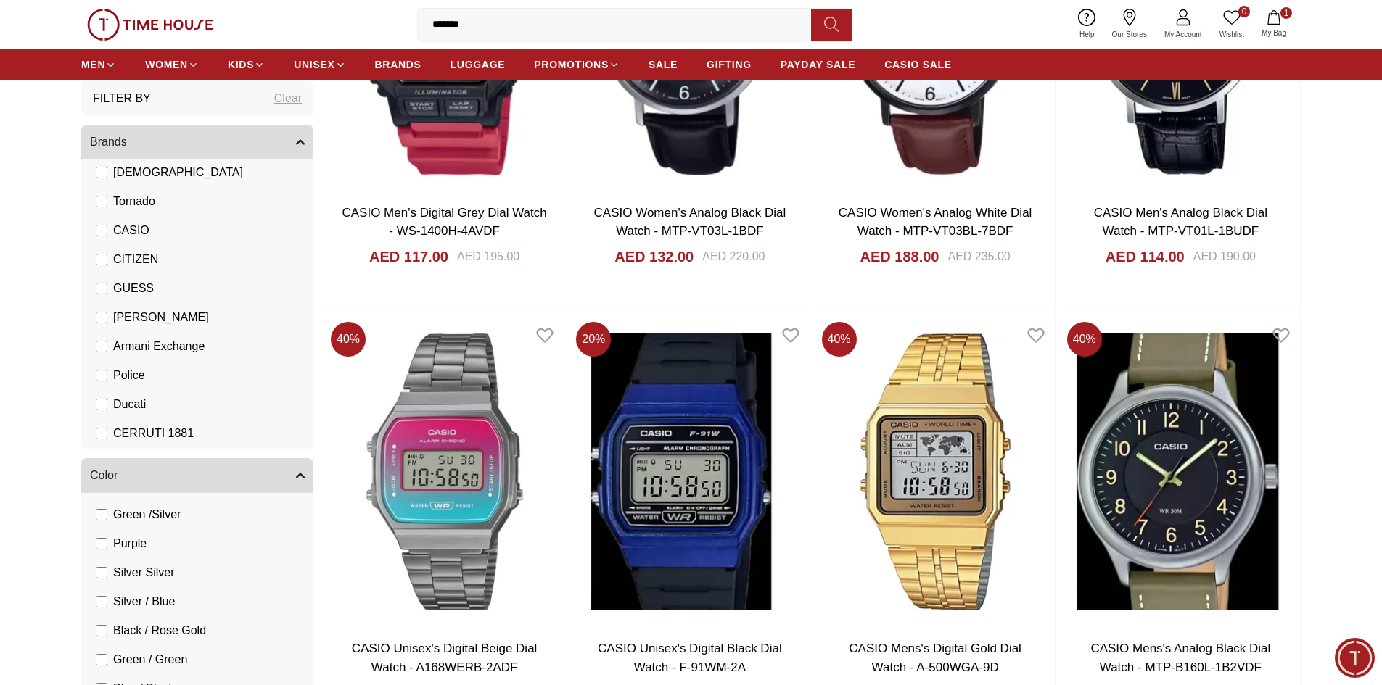
scroll to position [196, 0]
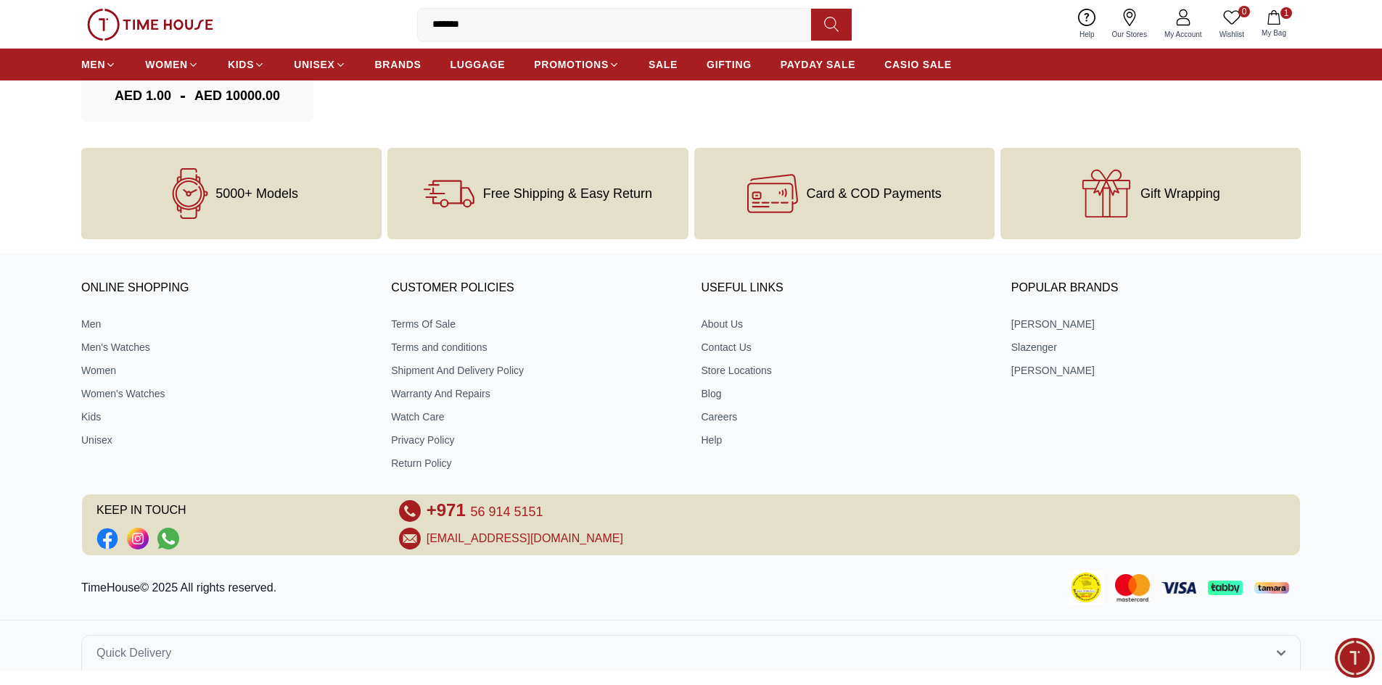
scroll to position [1985, 0]
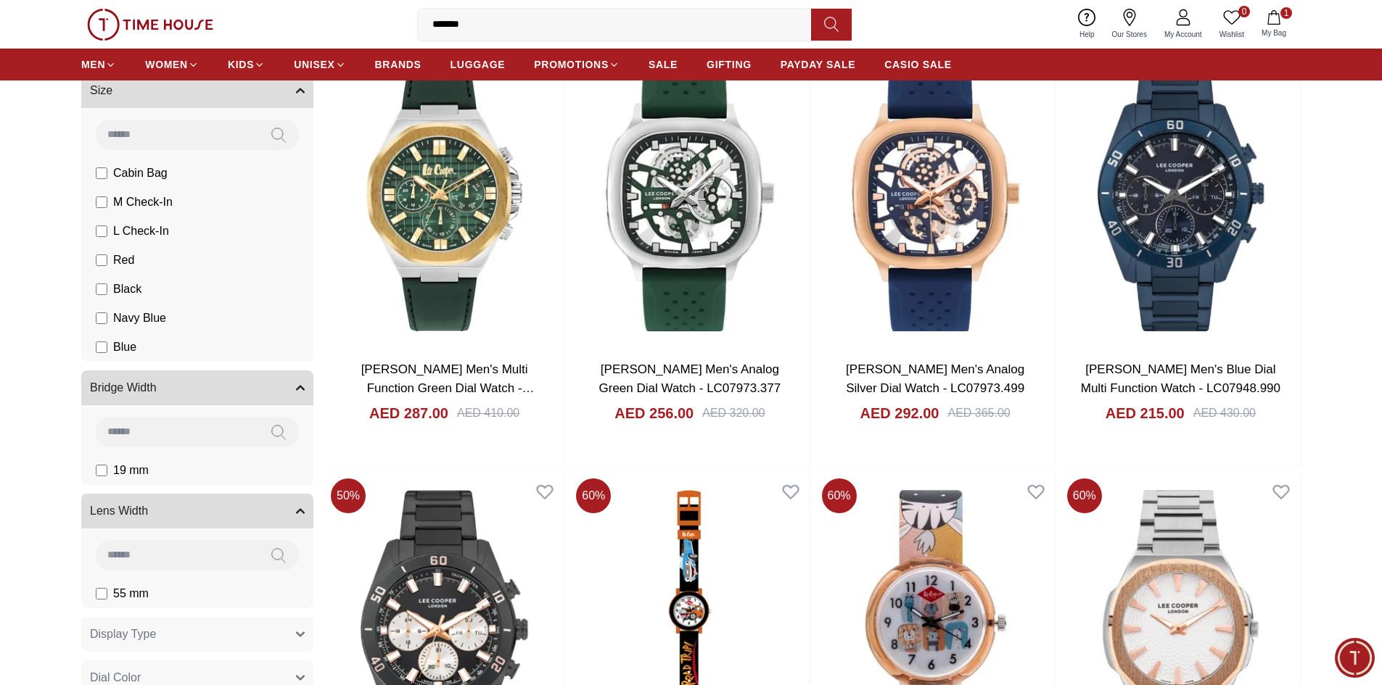
scroll to position [1088, 0]
